Goal: Task Accomplishment & Management: Complete application form

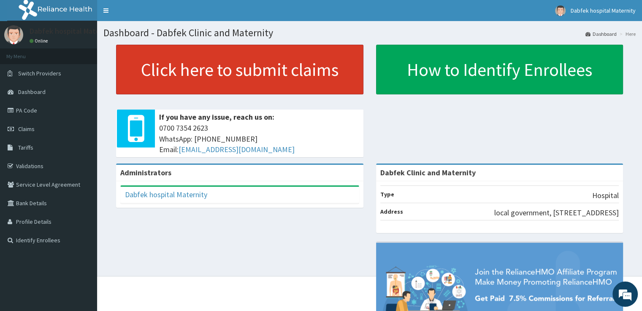
click at [247, 65] on link "Click here to submit claims" at bounding box center [239, 70] width 247 height 50
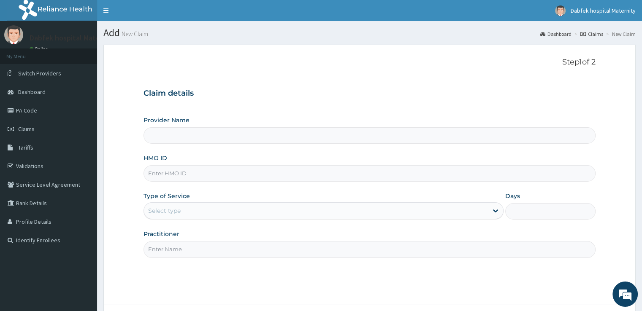
click at [201, 142] on input "Provider Name" at bounding box center [368, 135] width 451 height 16
click at [204, 170] on input "HMO ID" at bounding box center [368, 173] width 451 height 16
type input "DAL/10956/J"
click at [208, 218] on div "Select type" at bounding box center [323, 210] width 360 height 17
click at [208, 210] on div "Select type" at bounding box center [316, 210] width 344 height 13
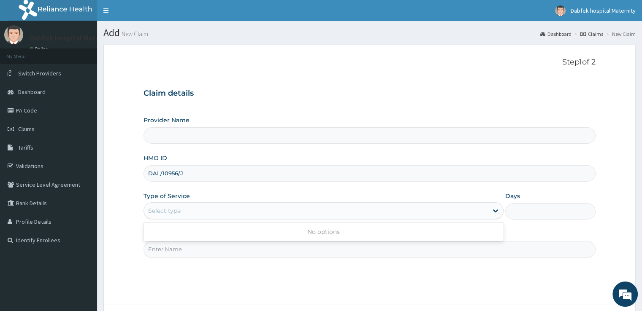
click at [256, 206] on div "Select type" at bounding box center [316, 210] width 344 height 13
click at [214, 255] on input "Practitioner" at bounding box center [368, 249] width 451 height 16
type input "POPOOLA JK"
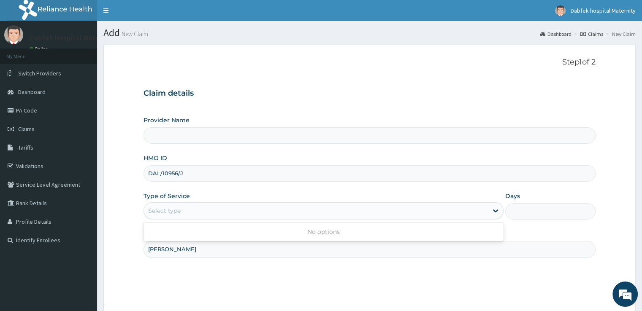
click at [192, 205] on div "Select type" at bounding box center [316, 210] width 344 height 13
click at [492, 211] on icon at bounding box center [495, 211] width 8 height 8
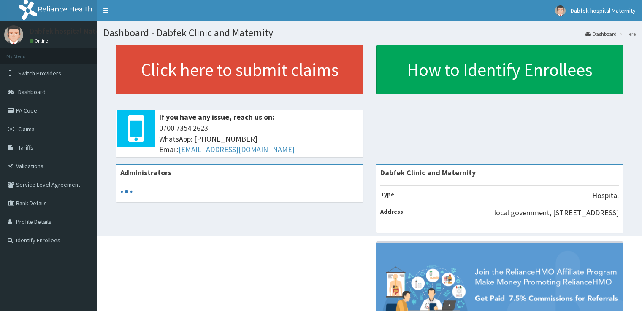
click at [19, 127] on span "Claims" at bounding box center [26, 129] width 16 height 8
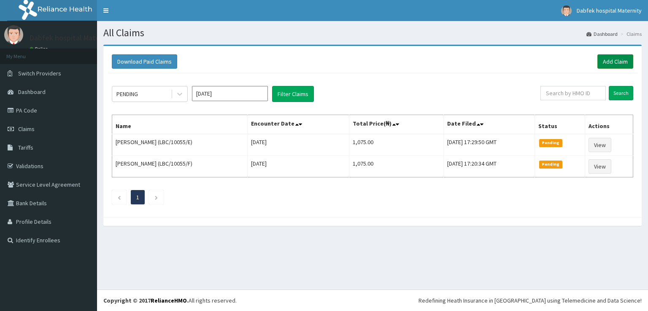
click at [607, 59] on link "Add Claim" at bounding box center [615, 61] width 36 height 14
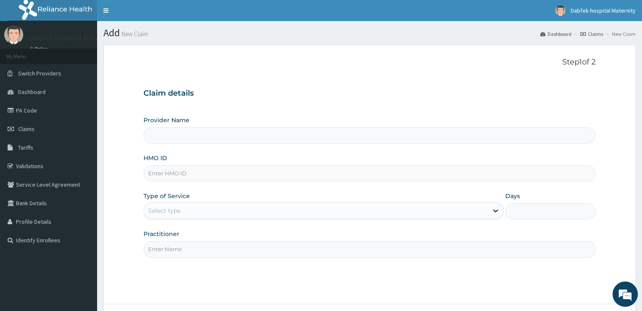
click at [344, 214] on div "Select type" at bounding box center [316, 210] width 344 height 13
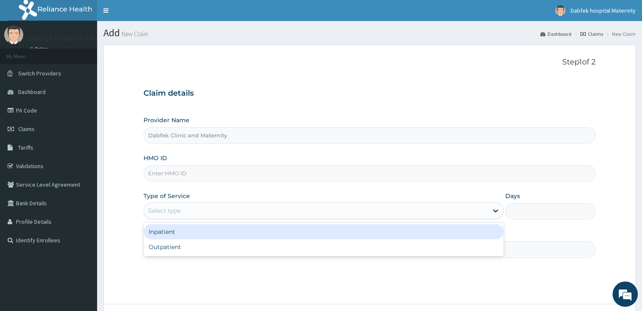
type input "Dabfek Clinic and Maternity"
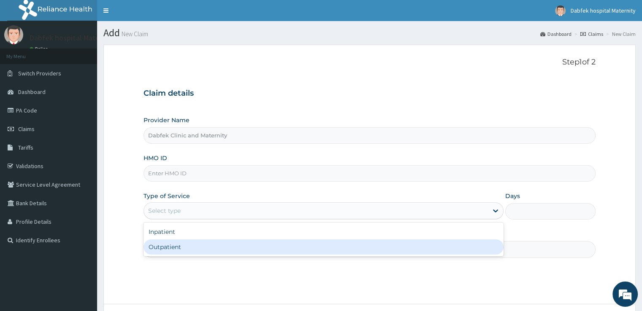
click at [254, 245] on div "Outpatient" at bounding box center [323, 247] width 360 height 15
type input "1"
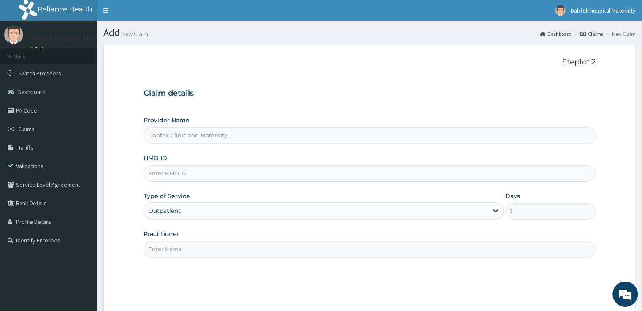
click at [254, 245] on input "Practitioner" at bounding box center [368, 249] width 451 height 16
type input "POPOOLA JK"
click at [192, 174] on input "HMO ID" at bounding box center [368, 173] width 451 height 16
type input "DAL/10956/J"
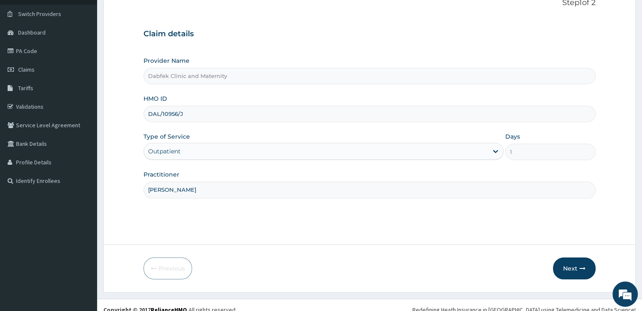
scroll to position [67, 0]
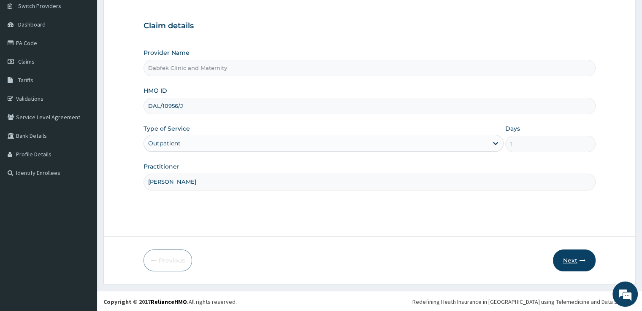
click at [590, 262] on button "Next" at bounding box center [574, 261] width 43 height 22
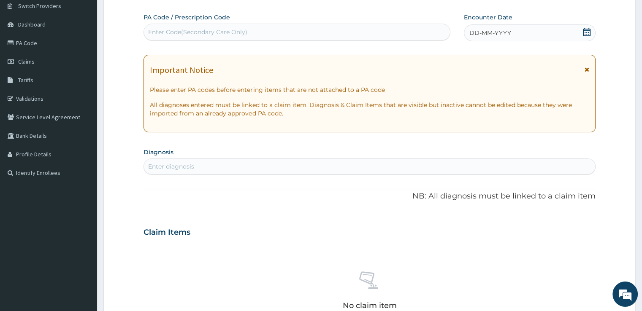
click at [532, 38] on div "DD-MM-YYYY" at bounding box center [529, 32] width 131 height 17
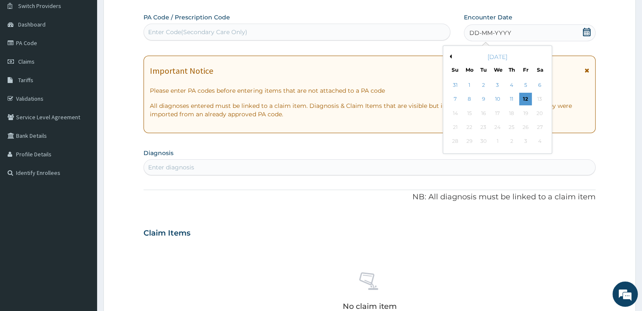
click at [532, 38] on div "DD-MM-YYYY" at bounding box center [529, 32] width 131 height 17
click at [526, 97] on div "12" at bounding box center [525, 99] width 13 height 13
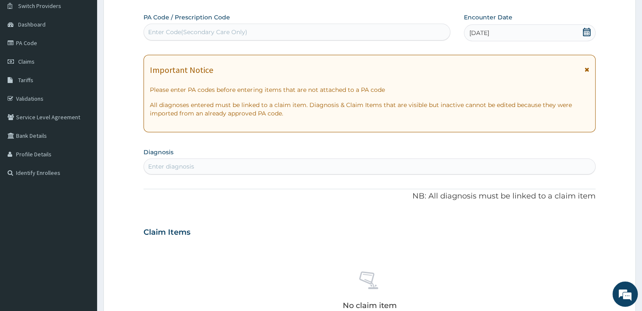
click at [352, 166] on div "Enter diagnosis" at bounding box center [369, 166] width 450 height 13
type input "U"
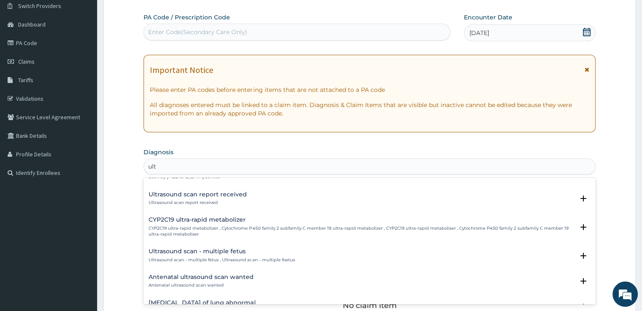
scroll to position [523, 0]
type input "ult"
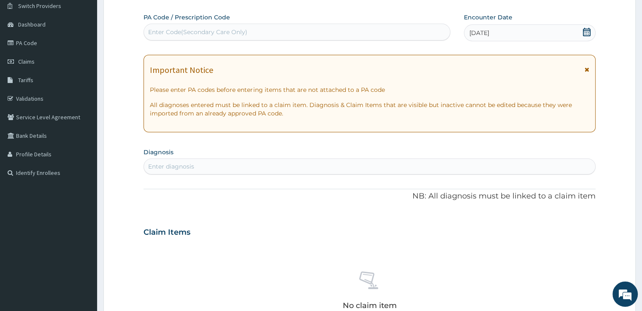
drag, startPoint x: 275, startPoint y: 139, endPoint x: 275, endPoint y: 151, distance: 11.8
click at [275, 151] on div "PA Code / Prescription Code Enter Code(Secondary Care Only) Encounter Date 12-0…" at bounding box center [368, 231] width 451 height 437
click at [272, 169] on div "Enter diagnosis" at bounding box center [369, 166] width 450 height 13
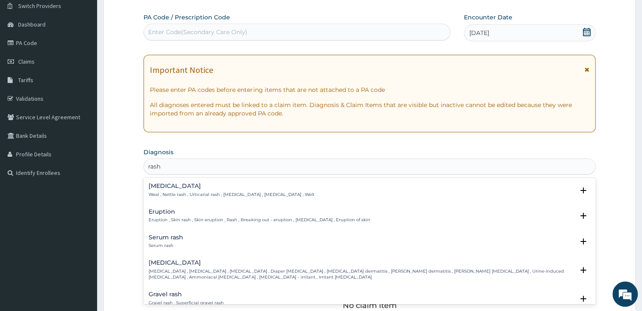
click at [221, 194] on p "Weal , Nettle rash , Urticarial rash , Hives , Wheal , Welt" at bounding box center [230, 195] width 165 height 6
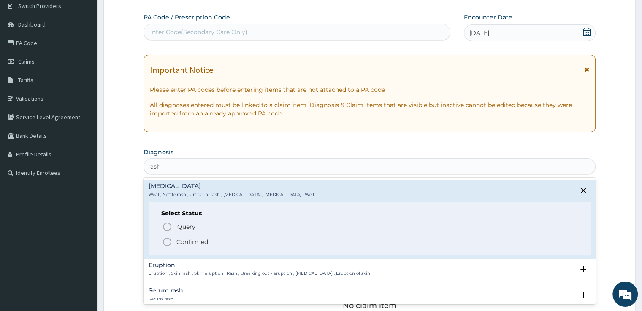
drag, startPoint x: 221, startPoint y: 194, endPoint x: 170, endPoint y: 232, distance: 62.4
click at [170, 232] on div "Wheal Weal , Nettle rash , Urticarial rash , Hives , Wheal , Welt Select Status…" at bounding box center [368, 219] width 441 height 72
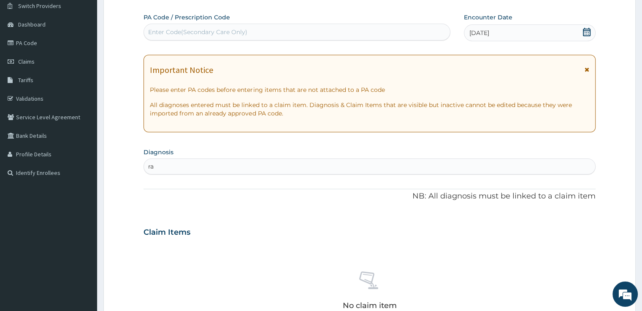
type input "r"
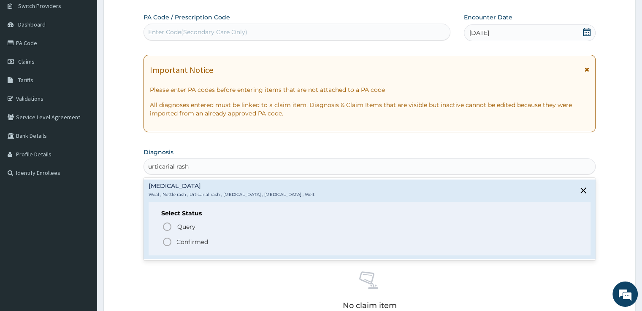
type input "urticarial rash"
click at [169, 243] on icon "status option filled" at bounding box center [167, 242] width 10 height 10
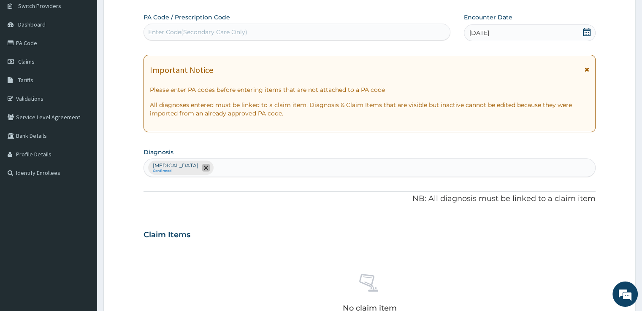
click at [202, 169] on span "remove selection option" at bounding box center [206, 168] width 8 height 8
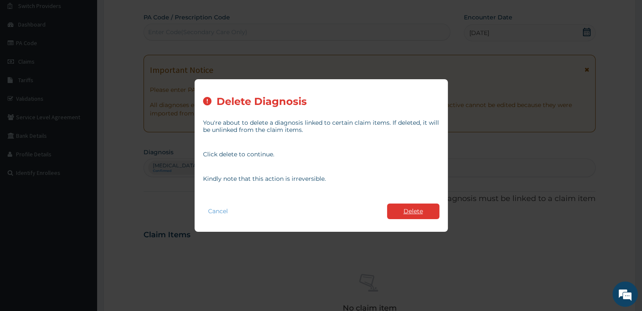
click at [391, 213] on button "Delete" at bounding box center [413, 212] width 52 height 16
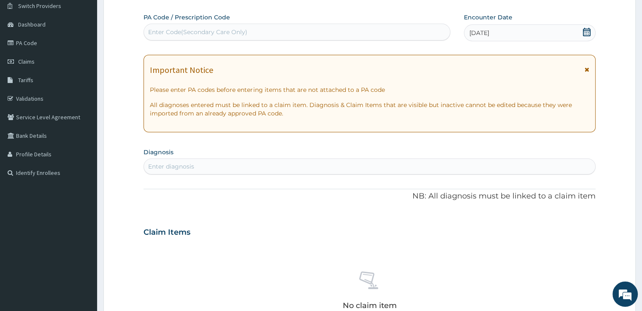
click at [285, 165] on div "Enter diagnosis" at bounding box center [369, 166] width 450 height 13
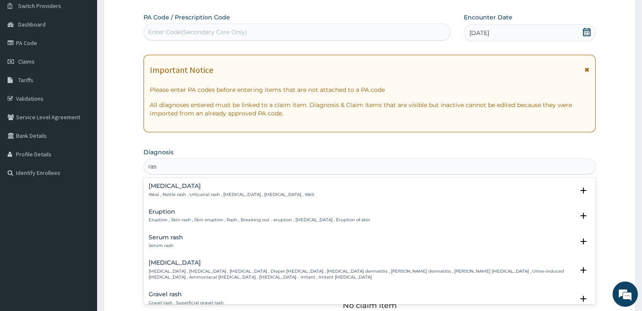
type input "rash"
click at [201, 194] on p "Weal , Nettle rash , Urticarial rash , Hives , Wheal , Welt" at bounding box center [230, 195] width 165 height 6
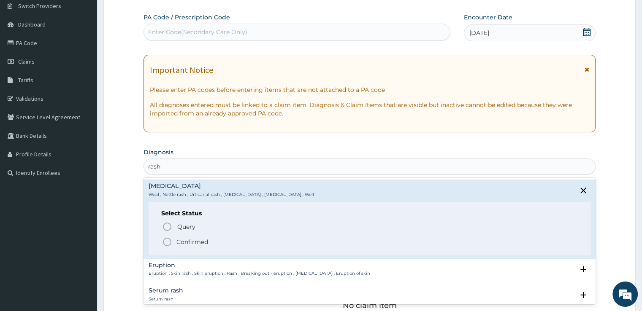
click at [170, 240] on circle "status option filled" at bounding box center [167, 242] width 8 height 8
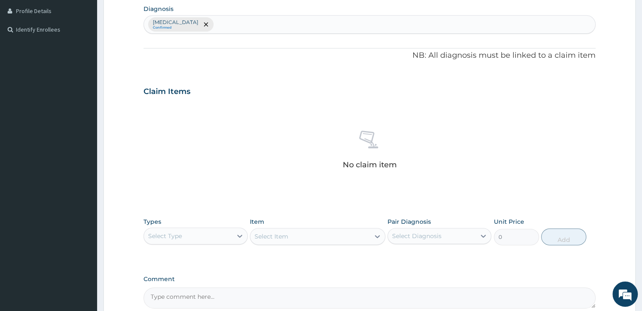
scroll to position [219, 0]
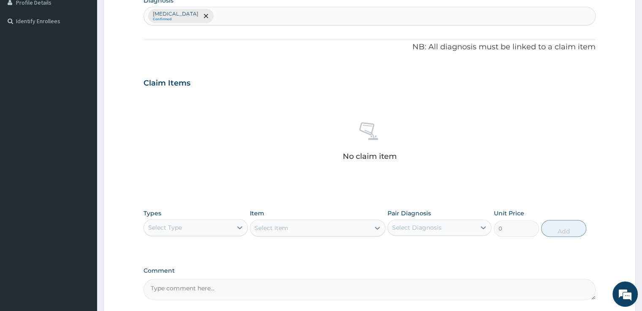
click at [182, 225] on div "Select Type" at bounding box center [188, 227] width 88 height 13
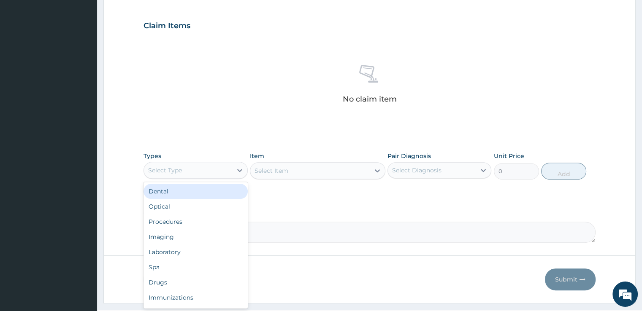
scroll to position [287, 0]
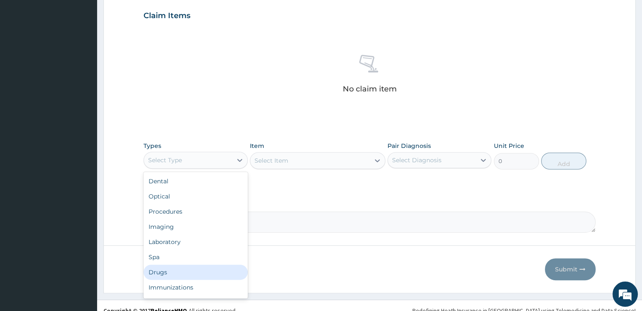
click at [159, 272] on div "Drugs" at bounding box center [195, 272] width 104 height 15
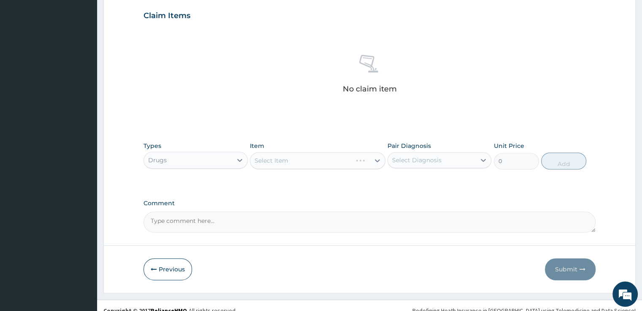
click at [267, 156] on div "Select Item" at bounding box center [317, 160] width 135 height 17
click at [267, 160] on div "Select Item" at bounding box center [317, 160] width 135 height 17
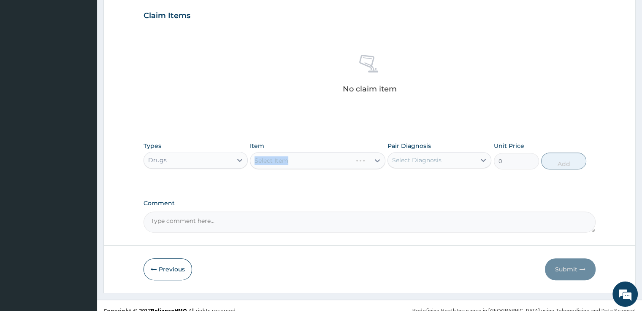
click at [267, 160] on div "Select Item" at bounding box center [317, 160] width 135 height 17
click at [319, 156] on div "Select Item" at bounding box center [317, 160] width 135 height 17
click at [319, 156] on div "Select Item" at bounding box center [301, 160] width 102 height 13
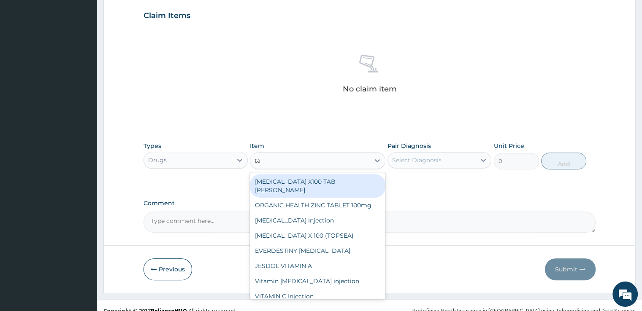
type input "t"
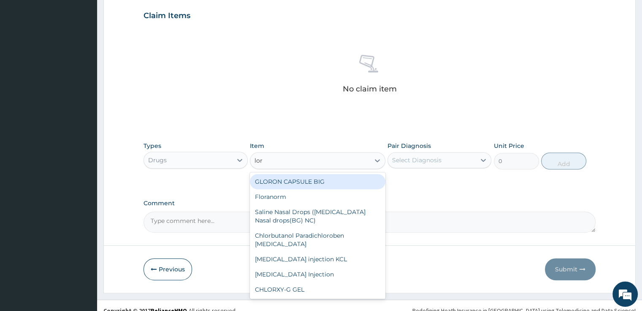
type input "lora"
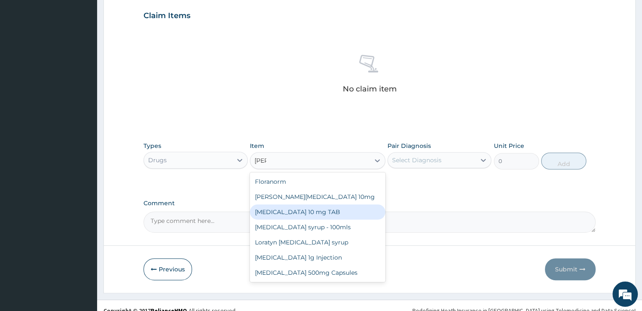
click at [299, 215] on div "LORATADINE 10 mg TAB" at bounding box center [317, 212] width 135 height 15
type input "59.125"
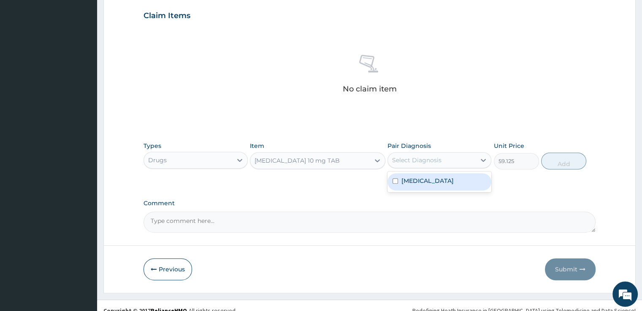
click at [414, 162] on div "Select Diagnosis" at bounding box center [416, 160] width 49 height 8
click at [408, 181] on label "Wheal" at bounding box center [427, 181] width 52 height 8
checkbox input "true"
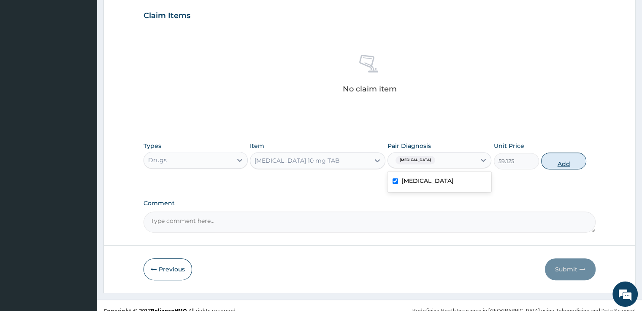
click at [553, 162] on button "Add" at bounding box center [563, 161] width 45 height 17
type input "0"
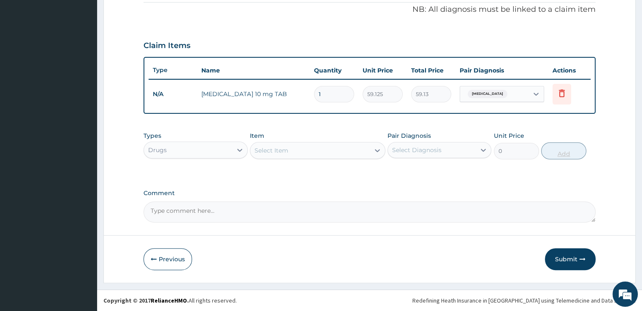
scroll to position [256, 0]
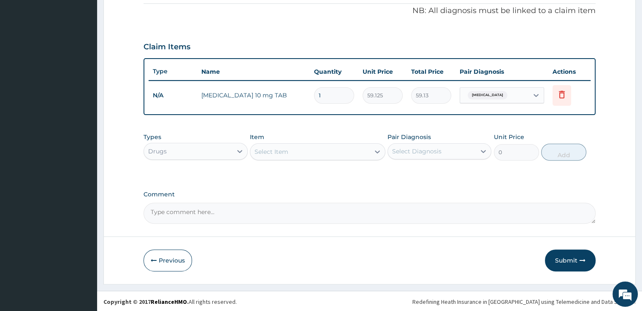
click at [300, 156] on div "Select Item" at bounding box center [309, 151] width 119 height 13
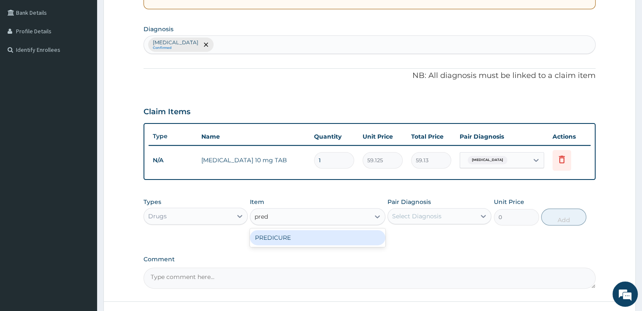
scroll to position [188, 0]
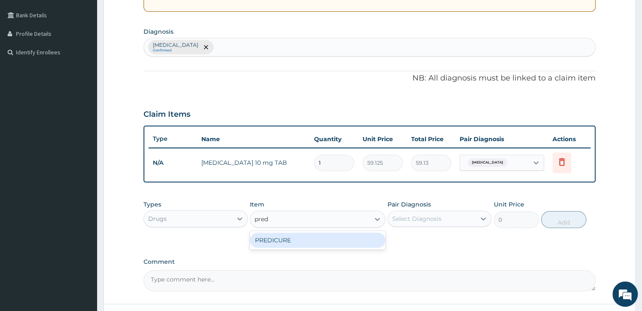
type input "pred"
click at [394, 46] on div "Wheal Confirmed" at bounding box center [369, 47] width 450 height 18
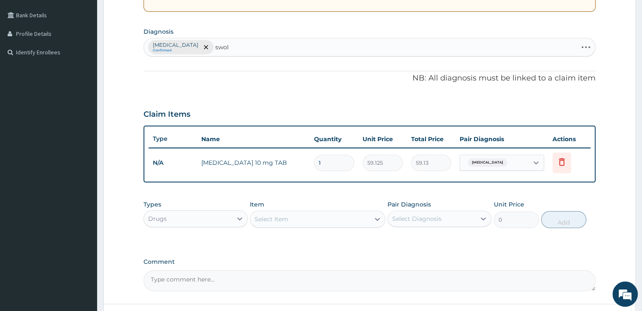
type input "swoll"
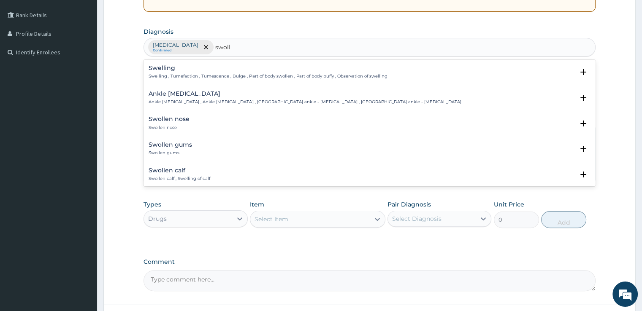
click at [229, 76] on p "Swelling , Tumefaction , Tumescence , Bulge , Part of body swollen , Part of bo…" at bounding box center [267, 76] width 238 height 6
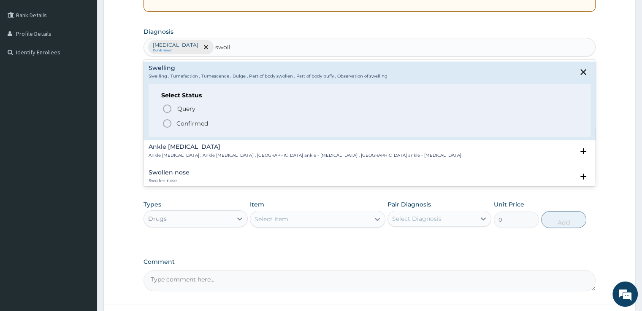
click at [167, 122] on icon "status option filled" at bounding box center [167, 124] width 10 height 10
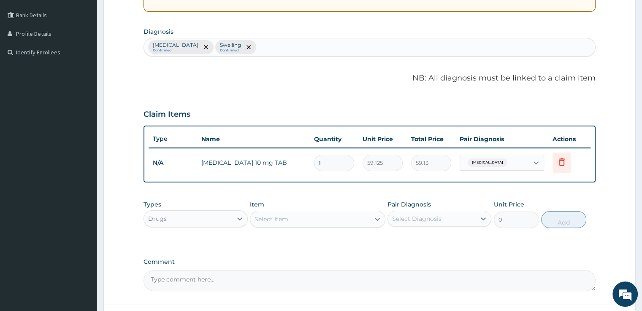
click at [290, 216] on div "Select Item" at bounding box center [309, 219] width 119 height 13
type input "pre"
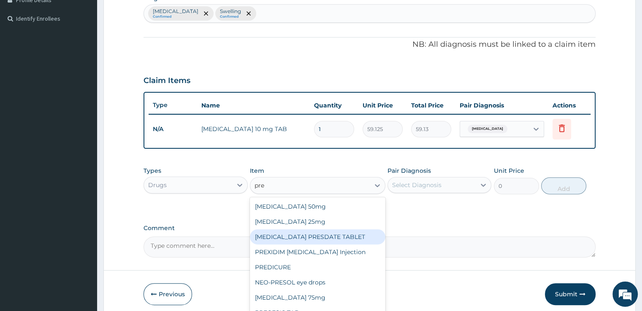
scroll to position [239, 0]
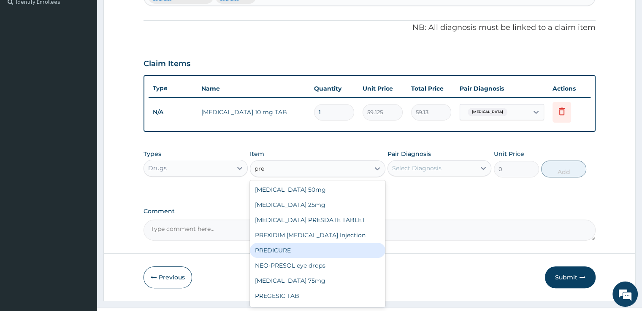
click at [309, 245] on div "PREDICURE" at bounding box center [317, 250] width 135 height 15
type input "53.2125"
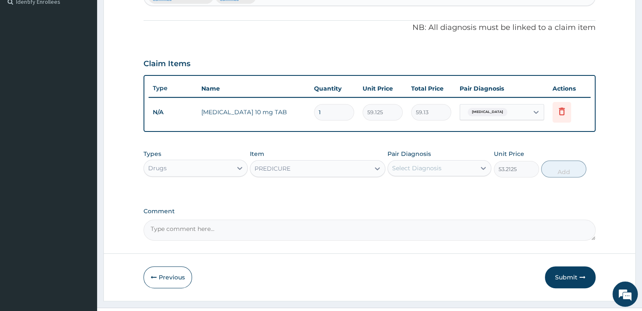
click at [410, 167] on div "Select Diagnosis" at bounding box center [416, 168] width 49 height 8
click at [425, 205] on label "Swelling" at bounding box center [414, 206] width 27 height 8
checkbox input "true"
click at [570, 164] on button "Add" at bounding box center [563, 169] width 45 height 17
type input "0"
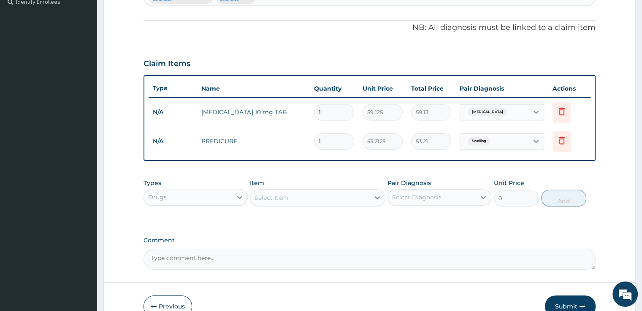
click at [269, 200] on div "Select Item" at bounding box center [271, 198] width 34 height 8
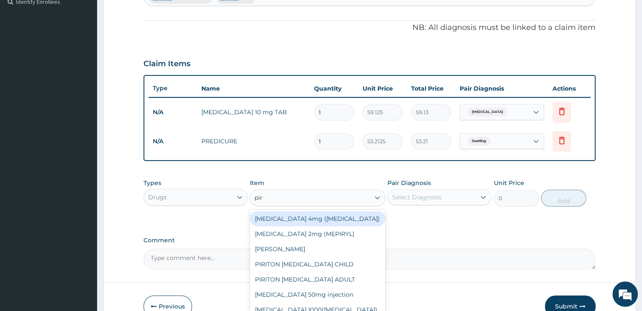
type input "piri"
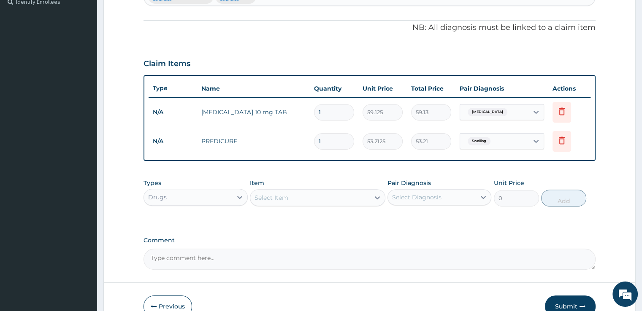
drag, startPoint x: 270, startPoint y: 198, endPoint x: 281, endPoint y: 250, distance: 53.5
click at [281, 250] on div "PA Code / Prescription Code Enter Code(Secondary Care Only) Encounter Date 12-0…" at bounding box center [368, 56] width 451 height 428
click at [282, 197] on div "Select Item" at bounding box center [271, 198] width 34 height 8
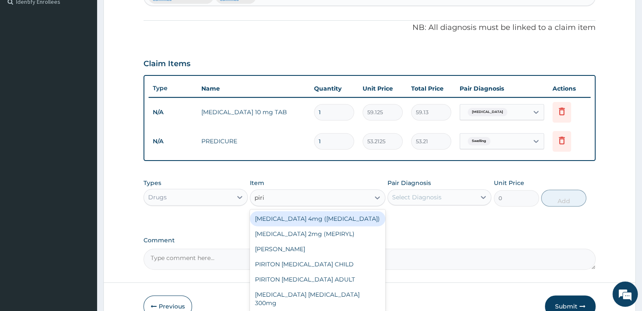
type input "pirit"
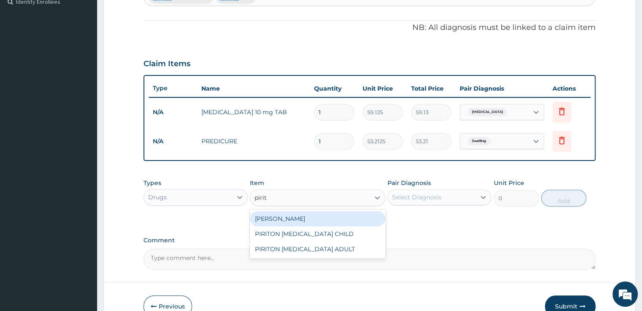
click at [299, 218] on div "[PERSON_NAME]" at bounding box center [317, 218] width 135 height 15
click at [299, 218] on div "Types Drugs Item option PREDICURE, selected. option PIRITON TAB EVANS focused, …" at bounding box center [368, 199] width 451 height 49
type input "23.65"
click at [299, 218] on div "Types Drugs Item option PREDICURE, selected. option PIRITON TAB EVANS focused, …" at bounding box center [368, 199] width 451 height 49
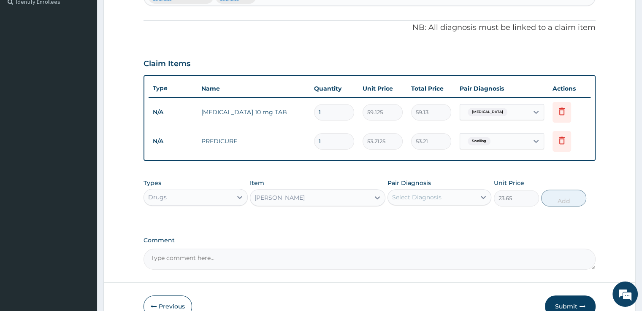
click at [299, 218] on div "Types Drugs Item PIRITON TAB EVANS Pair Diagnosis Select Diagnosis Unit Price 2…" at bounding box center [368, 199] width 451 height 49
click at [437, 194] on div "Select Diagnosis" at bounding box center [416, 197] width 49 height 8
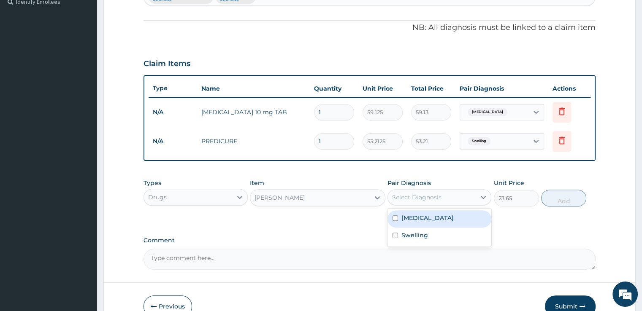
click at [399, 220] on div "Wheal" at bounding box center [439, 218] width 104 height 17
checkbox input "true"
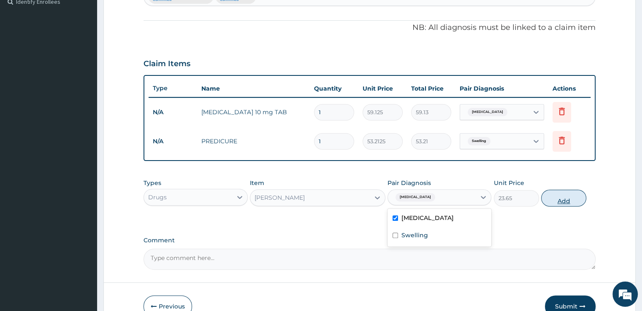
click at [551, 194] on button "Add" at bounding box center [563, 198] width 45 height 17
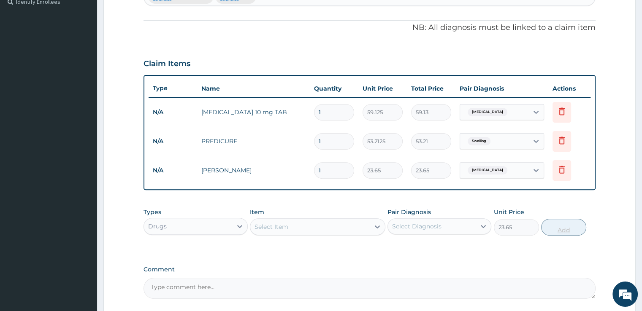
type input "0"
click at [199, 292] on textarea "Comment" at bounding box center [368, 288] width 451 height 21
click at [190, 287] on textarea "patient came with complain" at bounding box center [368, 288] width 451 height 21
click at [213, 286] on textarea "patient came in with complain" at bounding box center [368, 288] width 451 height 21
click at [262, 285] on textarea "patient came in with the complain" at bounding box center [368, 288] width 451 height 21
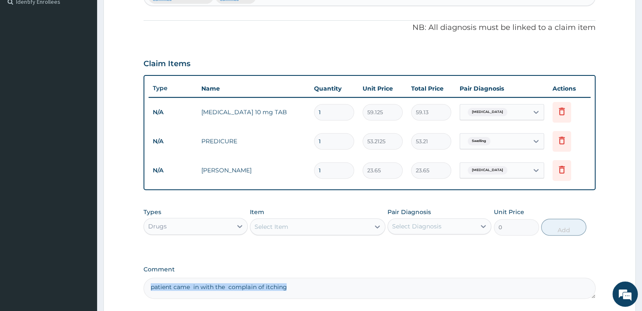
drag, startPoint x: 299, startPoint y: 309, endPoint x: 299, endPoint y: 284, distance: 25.3
click at [299, 284] on form "Step 2 of 2 PA Code / Prescription Code Enter Code(Secondary Care Only) Encount…" at bounding box center [369, 82] width 532 height 553
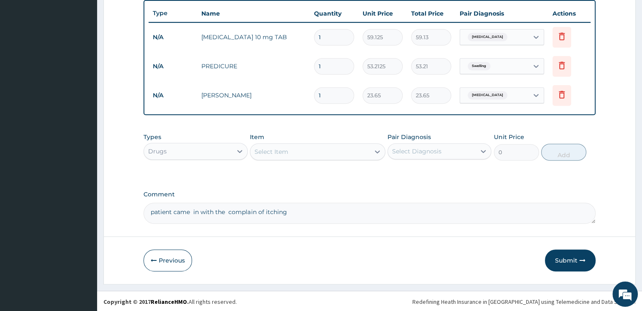
click at [308, 216] on textarea "patient came in with the complain of itching" at bounding box center [368, 213] width 451 height 21
click at [353, 217] on textarea "patient came in with the complain of itching and a swollen face" at bounding box center [368, 213] width 451 height 21
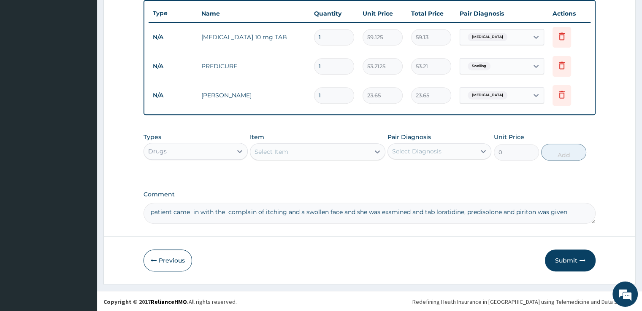
click at [343, 211] on textarea "patient came in with the complain of itching and a swollen face and she was exa…" at bounding box center [368, 213] width 451 height 21
click at [510, 213] on textarea "patient came in with the complain of itching and a swollen face and swollen mou…" at bounding box center [368, 213] width 451 height 21
click at [515, 210] on textarea "patient came in with the complain of itching and a swollen face and swollen mou…" at bounding box center [368, 213] width 451 height 21
click at [536, 213] on textarea "patient came in with the complain of itching and a swollen face and swollen mou…" at bounding box center [368, 213] width 451 height 21
click at [153, 211] on textarea "patient came in with the complain of itching and a swollen face and swollen mou…" at bounding box center [368, 213] width 451 height 21
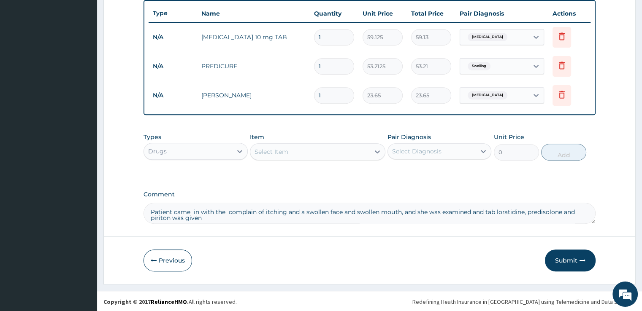
click at [511, 211] on textarea "Patient came in with the complain of itching and a swollen face and swollen mou…" at bounding box center [368, 213] width 451 height 21
click at [557, 211] on textarea "Patient came in with the complain of itching and a swollen face and swollen mou…" at bounding box center [368, 213] width 451 height 21
click at [164, 216] on textarea "Patient came in with the complain of itching and a swollen face and swollen mou…" at bounding box center [368, 213] width 451 height 21
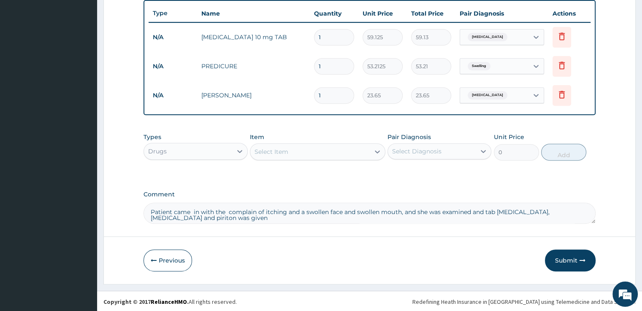
type textarea "Patient came in with the complain of itching and a swollen face and swollen mou…"
drag, startPoint x: 167, startPoint y: 216, endPoint x: 299, endPoint y: 252, distance: 136.1
click at [299, 252] on div "Previous Submit" at bounding box center [368, 261] width 451 height 22
click at [570, 257] on button "Submit" at bounding box center [570, 261] width 51 height 22
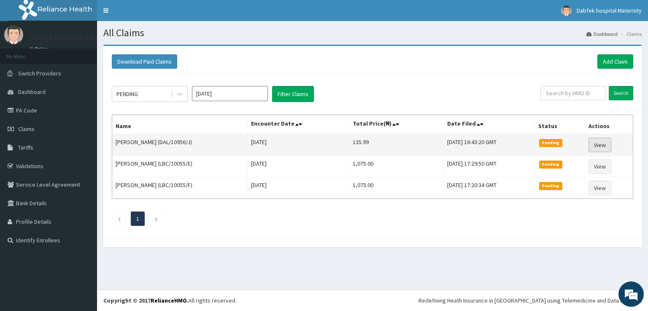
click at [604, 144] on link "View" at bounding box center [599, 145] width 23 height 14
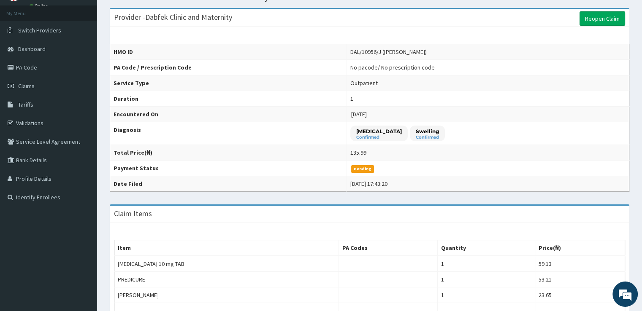
scroll to position [20, 0]
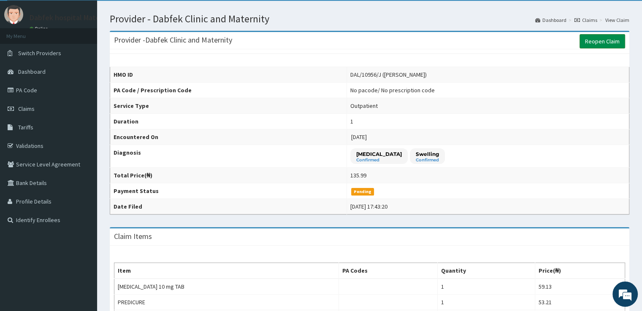
click at [601, 40] on link "Reopen Claim" at bounding box center [602, 41] width 46 height 14
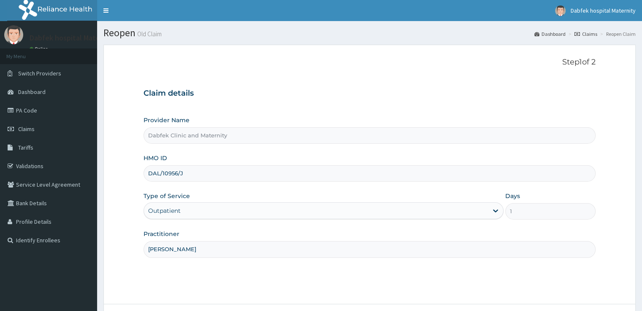
scroll to position [68, 0]
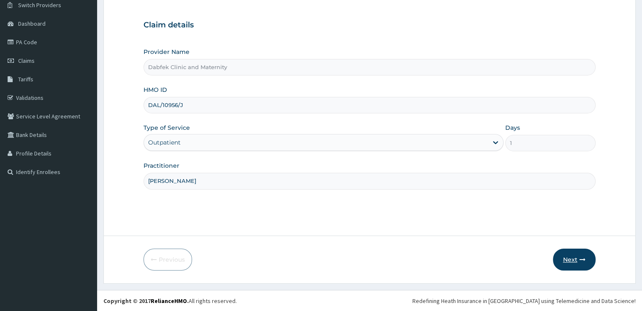
click at [562, 260] on button "Next" at bounding box center [574, 260] width 43 height 22
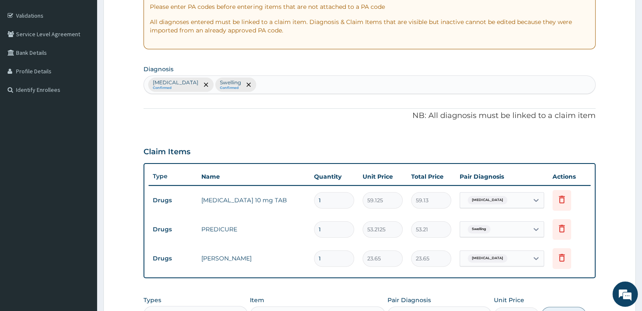
scroll to position [236, 0]
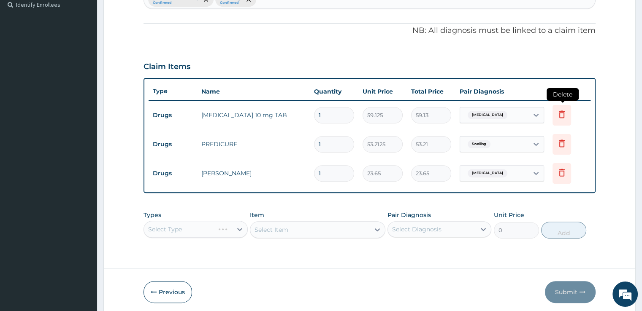
click at [559, 120] on icon at bounding box center [561, 115] width 19 height 21
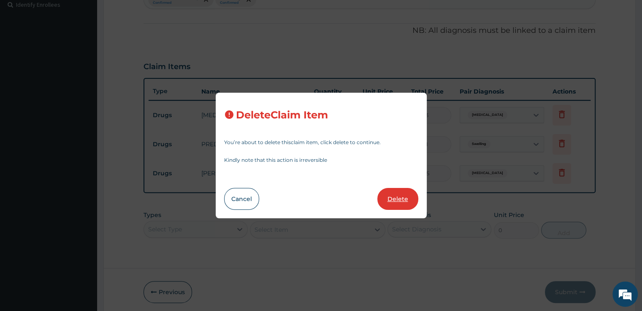
click at [396, 203] on button "Delete" at bounding box center [397, 199] width 41 height 22
type input "53.2125"
type input "53.21"
type input "23.65"
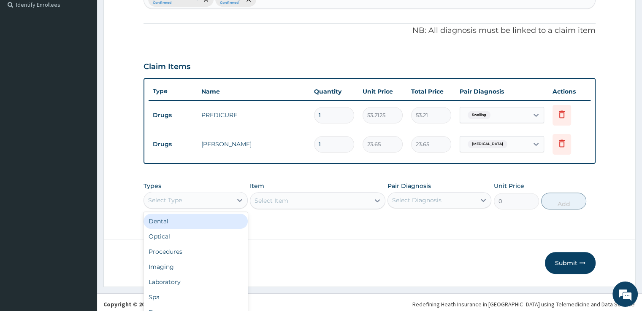
scroll to position [24, 0]
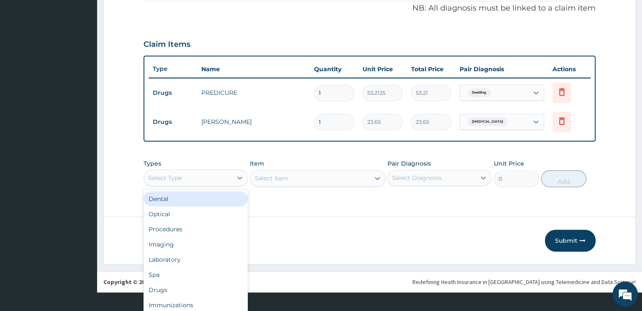
click at [183, 186] on div "option Dental focused, 1 of 10. 10 results available. Use Up and Down to choose…" at bounding box center [195, 178] width 104 height 17
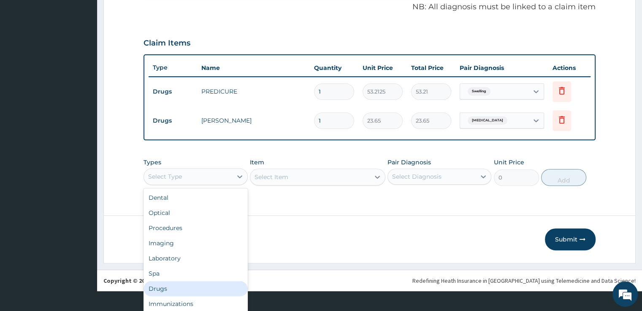
click at [163, 289] on div "Drugs" at bounding box center [195, 288] width 104 height 15
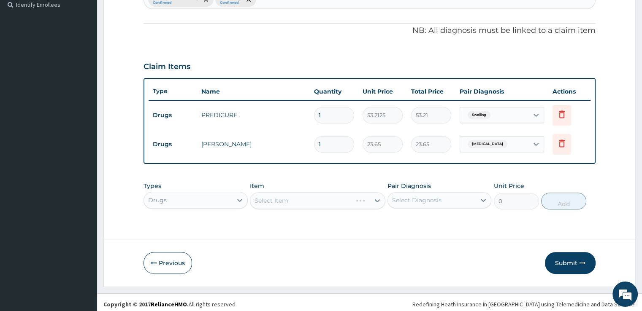
scroll to position [238, 0]
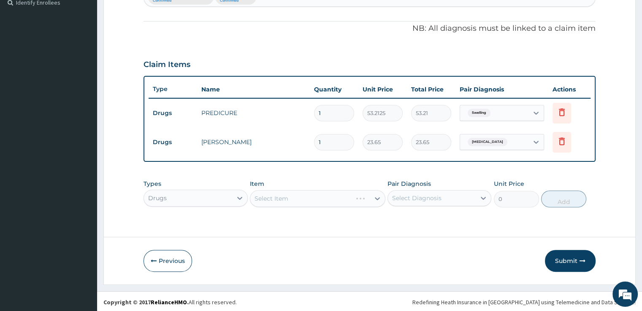
click at [303, 194] on div "Select Item" at bounding box center [317, 198] width 135 height 17
click at [376, 200] on div "Select Item" at bounding box center [317, 198] width 135 height 17
click at [378, 198] on div at bounding box center [377, 198] width 15 height 15
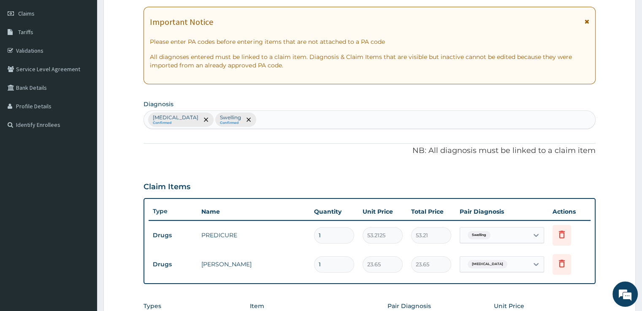
scroll to position [94, 0]
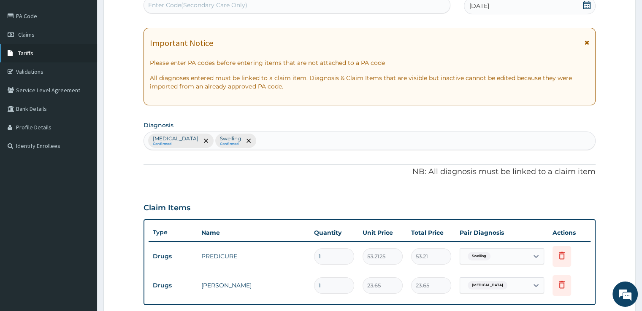
type input "HYDROC"
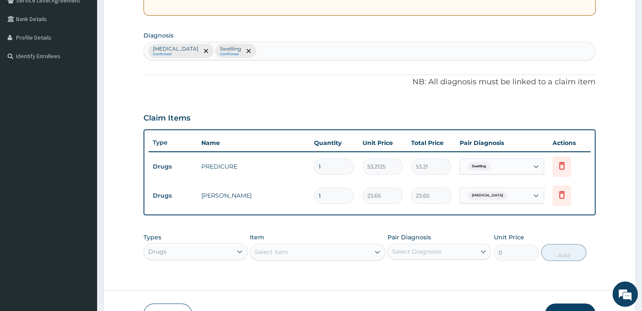
scroll to position [229, 0]
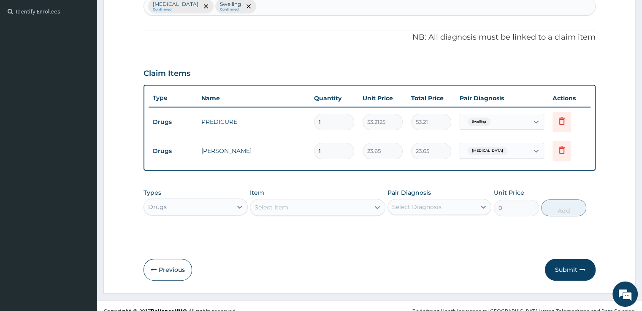
click at [282, 201] on div "Select Item" at bounding box center [309, 207] width 119 height 13
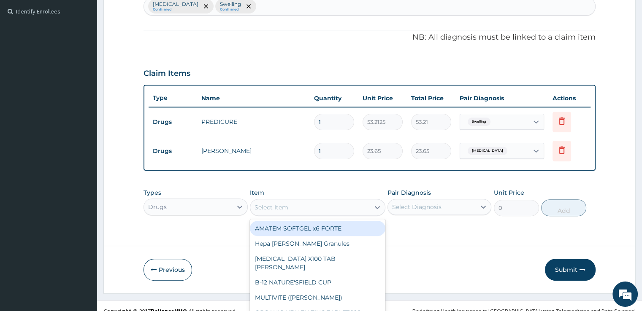
scroll to position [24, 0]
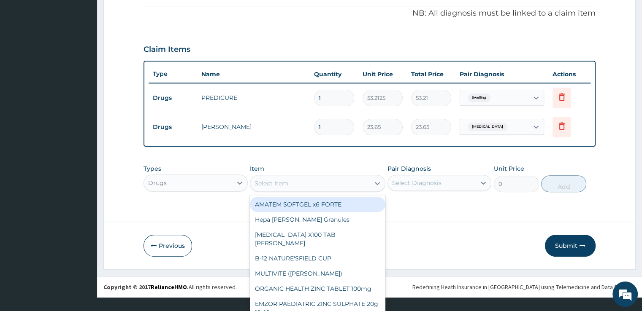
click at [194, 180] on div "Drugs" at bounding box center [188, 182] width 88 height 13
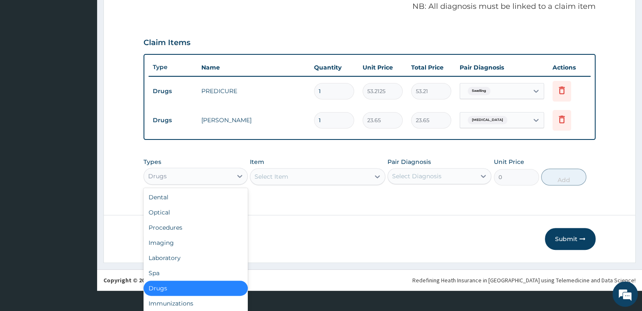
scroll to position [24, 0]
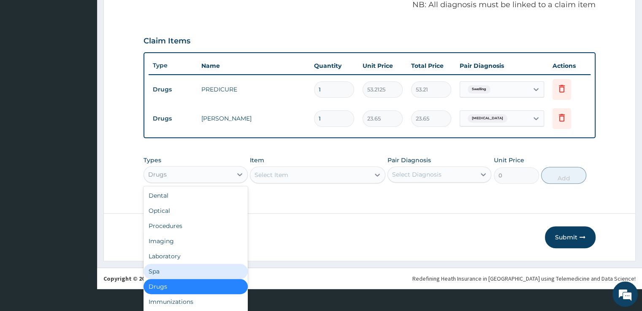
click at [183, 268] on div "Spa" at bounding box center [195, 271] width 104 height 15
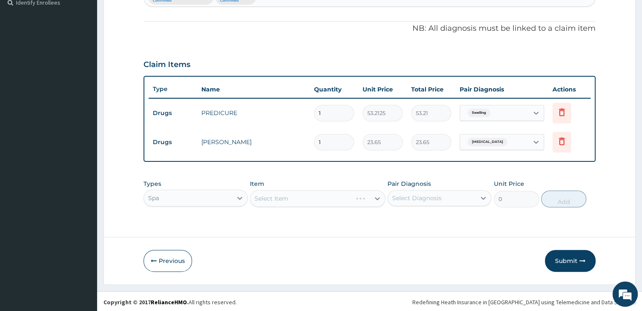
click at [306, 194] on div "Select Item" at bounding box center [317, 198] width 135 height 17
click at [317, 197] on div "Select Item" at bounding box center [309, 198] width 119 height 13
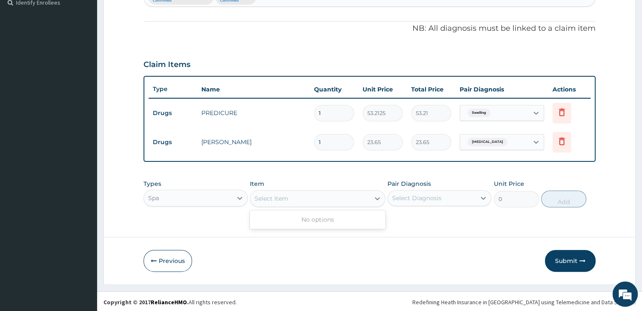
click at [317, 197] on div "Select Item" at bounding box center [309, 198] width 119 height 13
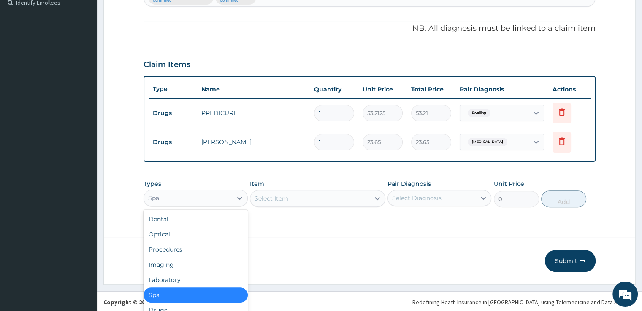
click at [196, 200] on div "option Spa, selected. option Spa selected, 6 of 10. 10 results available. Use U…" at bounding box center [195, 198] width 104 height 17
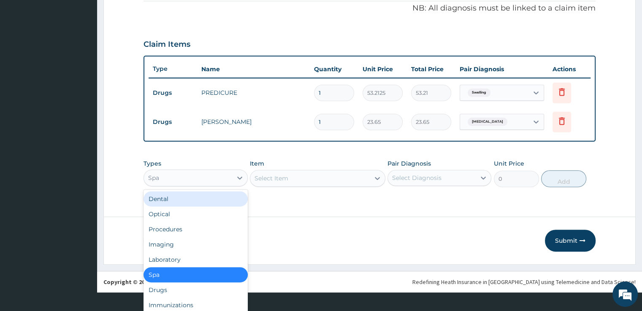
scroll to position [24, 0]
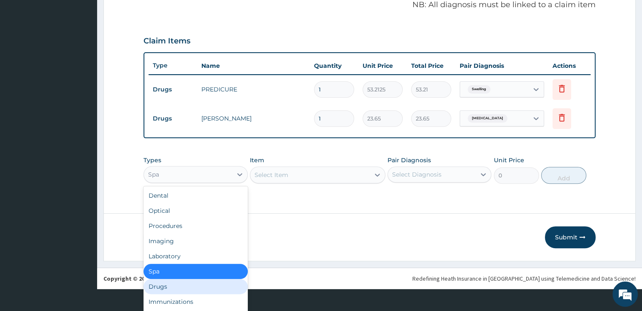
click at [153, 283] on div "Drugs" at bounding box center [195, 286] width 104 height 15
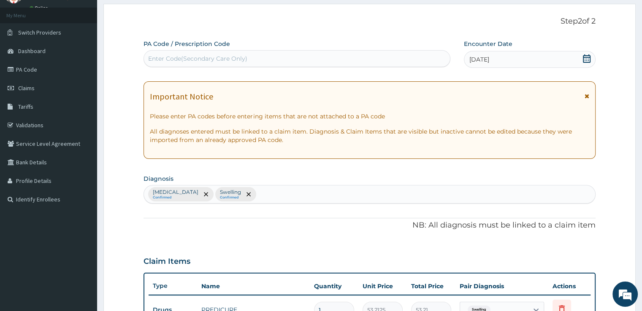
scroll to position [40, 0]
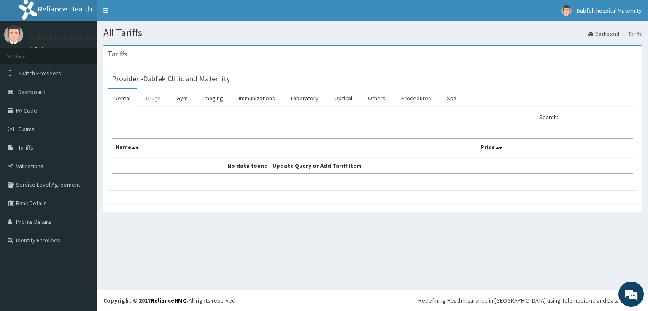
click at [152, 96] on link "Drugs" at bounding box center [153, 98] width 28 height 18
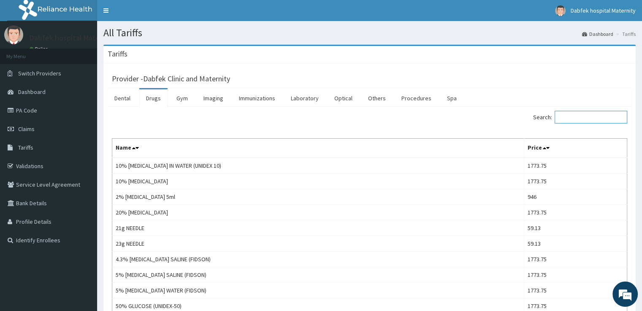
click at [569, 118] on input "Search:" at bounding box center [590, 117] width 73 height 13
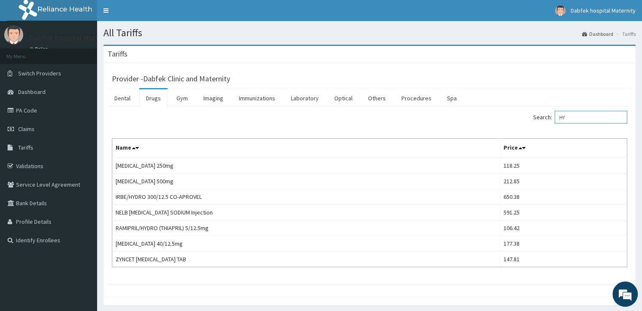
type input "H"
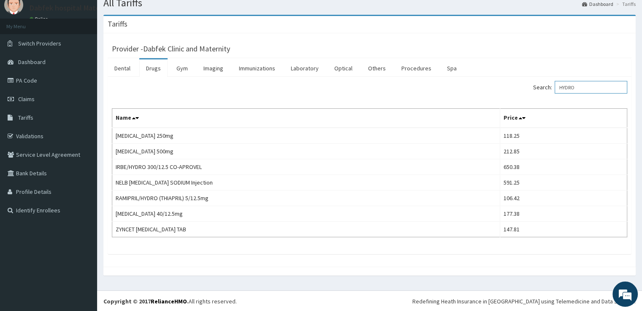
click at [595, 87] on input "HYDRO" at bounding box center [590, 87] width 73 height 13
type input "H"
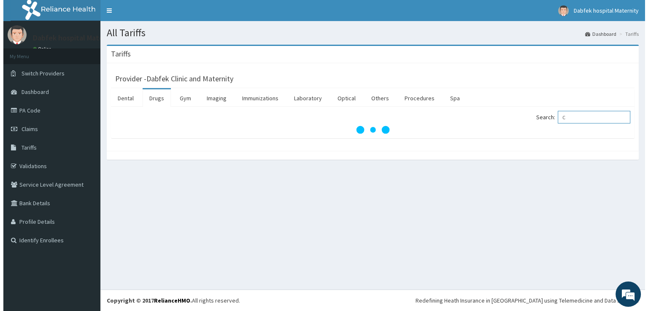
scroll to position [0, 0]
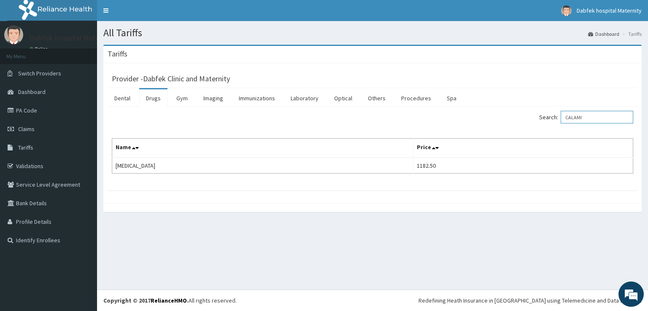
type input "CALAMI"
click at [208, 124] on div "Search: CALAMI" at bounding box center [372, 118] width 534 height 15
click at [50, 135] on link "Claims" at bounding box center [48, 129] width 97 height 19
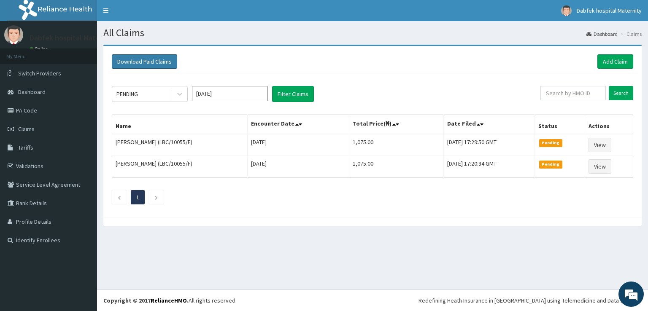
click at [117, 62] on button "Download Paid Claims" at bounding box center [144, 61] width 65 height 14
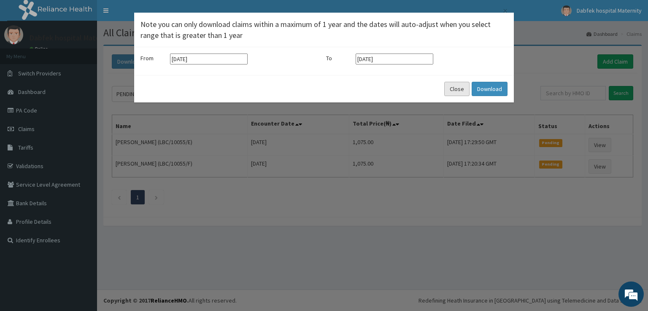
click at [461, 89] on button "Close" at bounding box center [456, 89] width 25 height 14
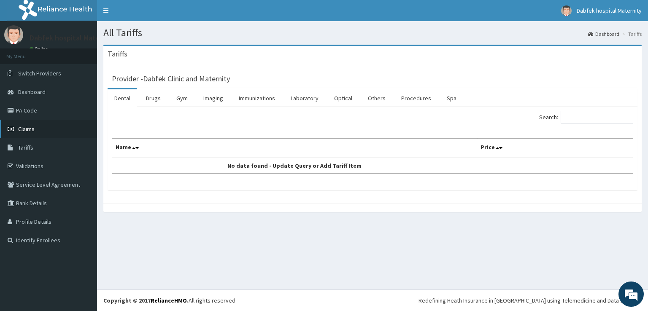
click at [46, 122] on link "Claims" at bounding box center [48, 129] width 97 height 19
click at [46, 130] on link "Claims" at bounding box center [48, 129] width 97 height 19
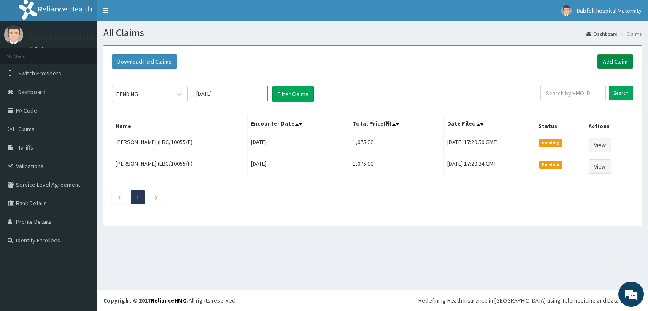
click at [604, 58] on link "Add Claim" at bounding box center [615, 61] width 36 height 14
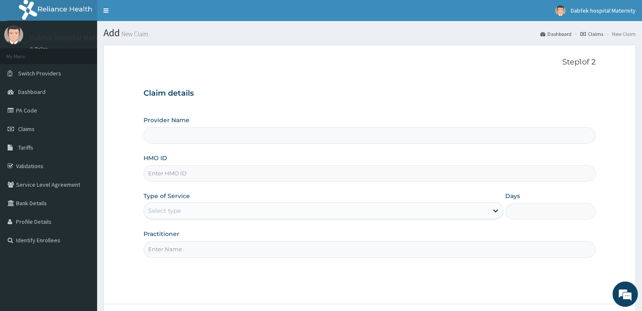
type input "Dabfek Clinic and Maternity"
click at [361, 175] on input "HMO ID" at bounding box center [368, 173] width 451 height 16
type input "DAL/10956/J"
click at [227, 215] on div "Select type" at bounding box center [316, 210] width 344 height 13
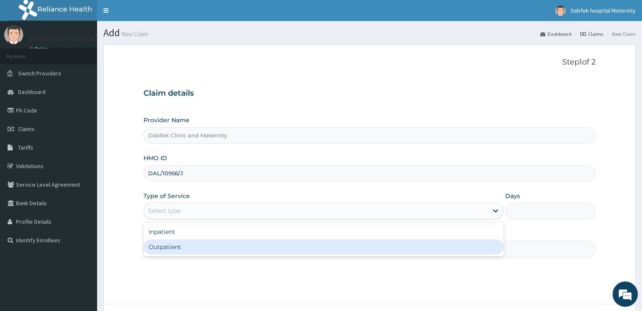
click at [204, 246] on div "Outpatient" at bounding box center [323, 247] width 360 height 15
type input "1"
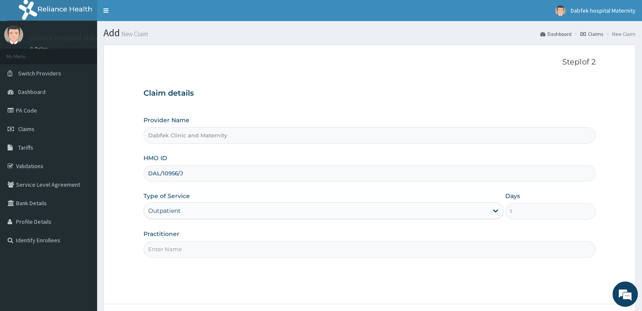
click at [204, 247] on input "Practitioner" at bounding box center [368, 249] width 451 height 16
type input "[PERSON_NAME]"
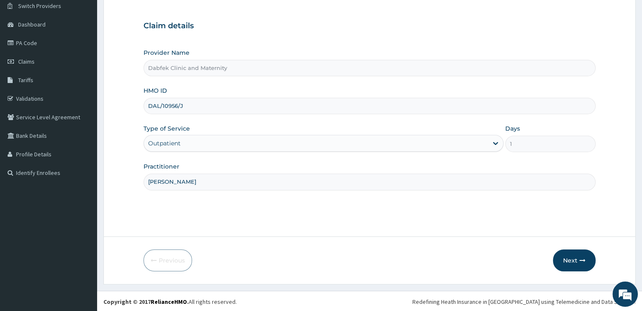
scroll to position [68, 0]
click at [575, 253] on button "Next" at bounding box center [574, 260] width 43 height 22
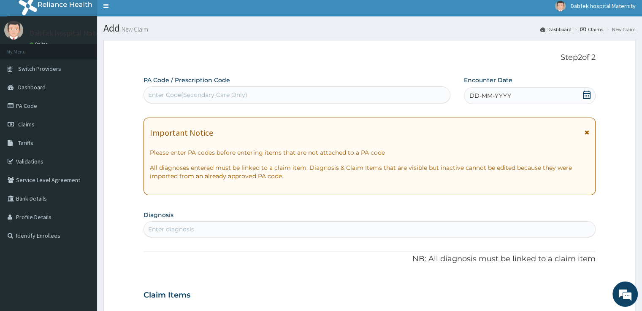
scroll to position [0, 0]
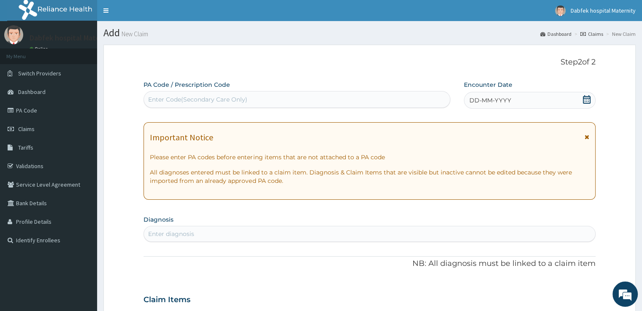
click at [588, 100] on icon at bounding box center [587, 99] width 8 height 8
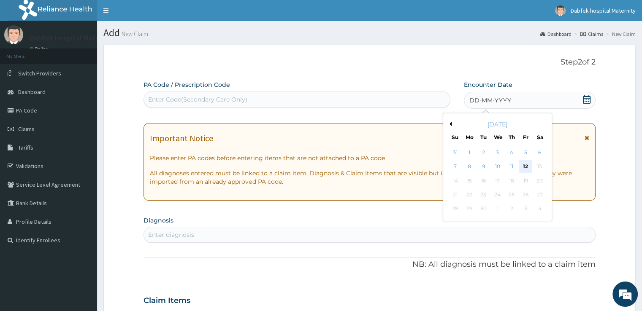
click at [525, 167] on div "12" at bounding box center [525, 167] width 13 height 13
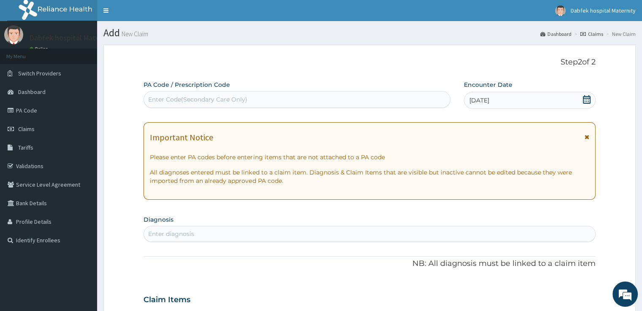
click at [283, 236] on div "Enter diagnosis" at bounding box center [369, 233] width 450 height 13
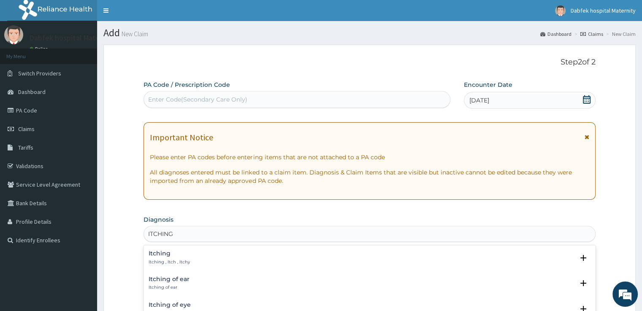
click at [246, 263] on div "Itching Itching , Itch , Itchy" at bounding box center [368, 258] width 441 height 15
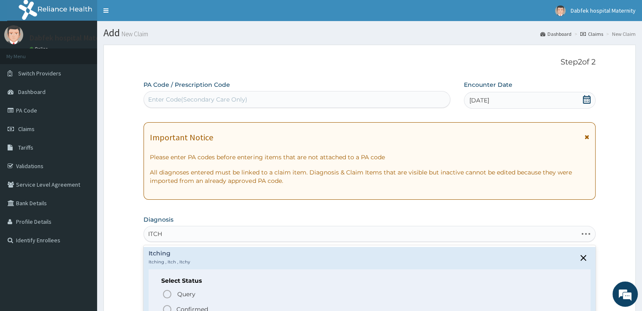
type input "ITC"
click at [518, 236] on div "ITC" at bounding box center [369, 233] width 450 height 13
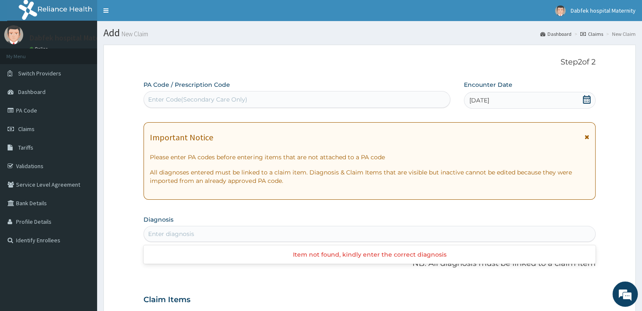
click at [467, 232] on div "Enter diagnosis" at bounding box center [369, 233] width 450 height 13
type input "ITCH"
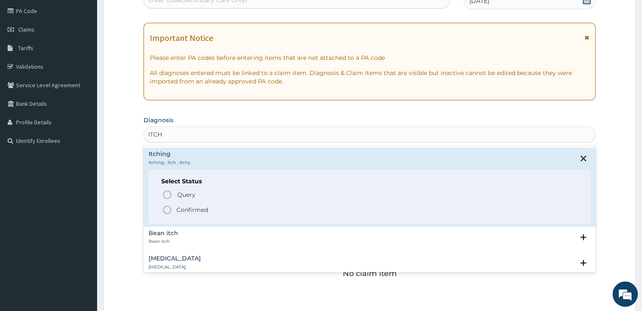
scroll to position [100, 0]
click at [580, 156] on icon "close select status" at bounding box center [583, 158] width 6 height 6
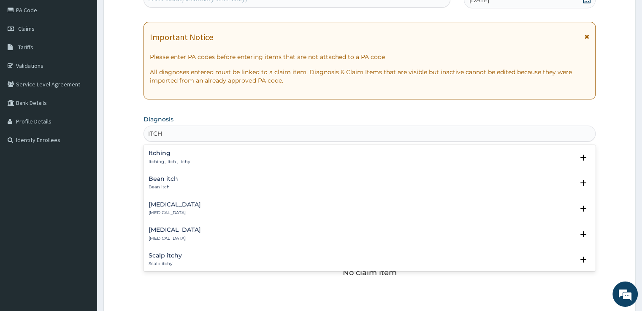
click at [183, 155] on h4 "Itching" at bounding box center [168, 153] width 41 height 6
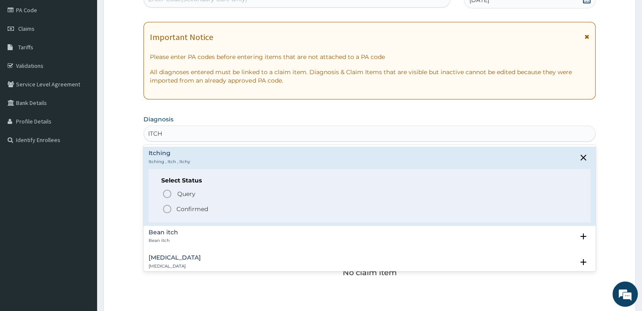
click at [167, 210] on icon "status option filled" at bounding box center [167, 209] width 10 height 10
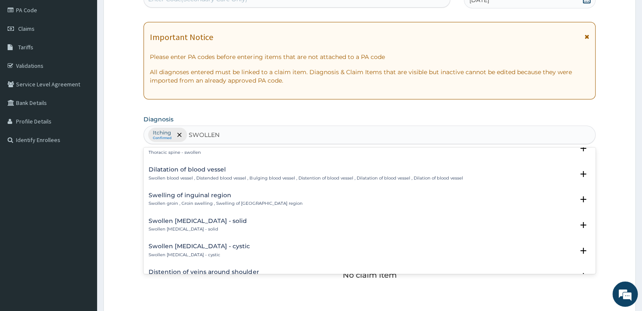
scroll to position [804, 0]
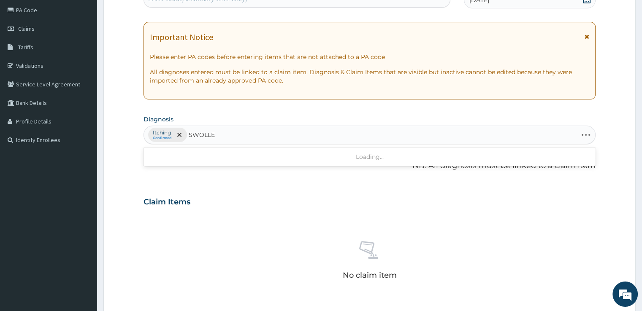
type input "SWOLLEN"
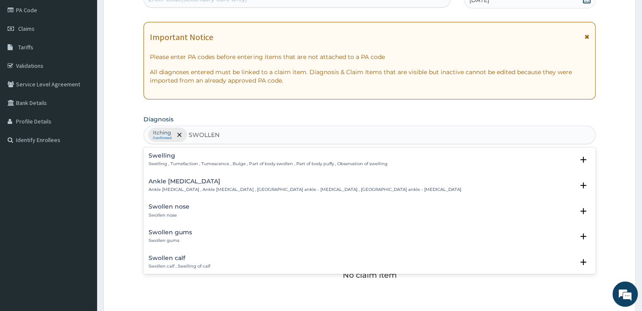
click at [316, 166] on p "Swelling , Tumefaction , Tumescence , Bulge , Part of body swollen , Part of bo…" at bounding box center [267, 164] width 238 height 6
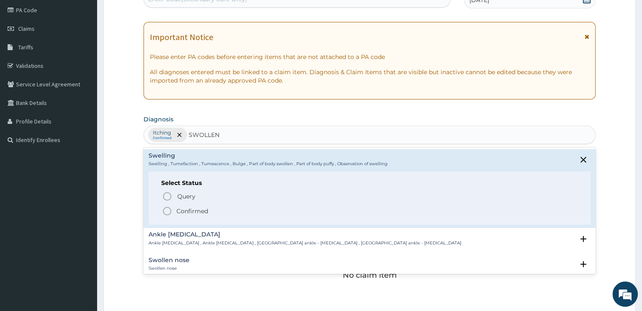
click at [168, 213] on icon "status option filled" at bounding box center [167, 211] width 10 height 10
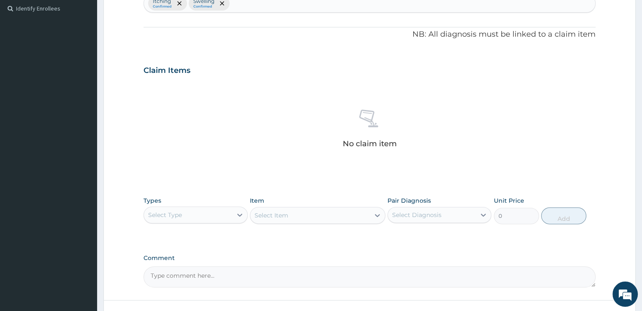
scroll to position [233, 0]
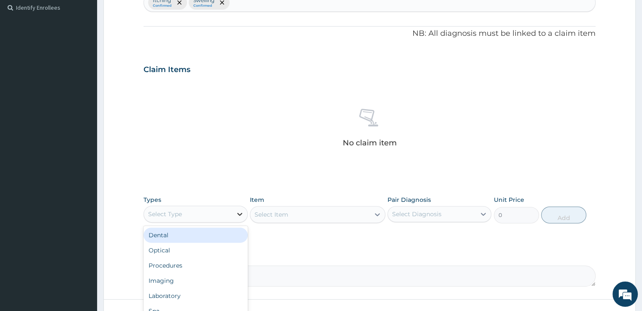
click at [240, 216] on icon at bounding box center [239, 214] width 8 height 8
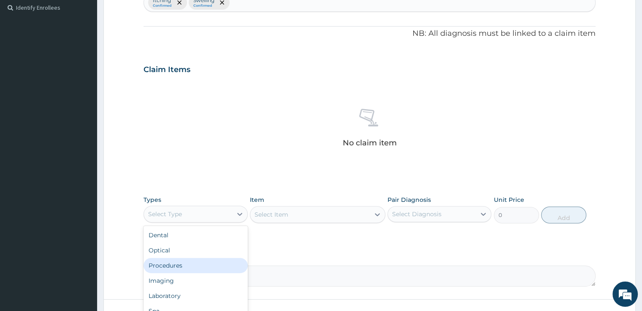
scroll to position [29, 0]
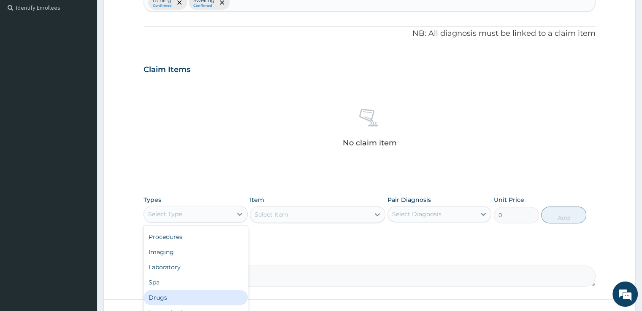
click at [151, 297] on div "Drugs" at bounding box center [195, 297] width 104 height 15
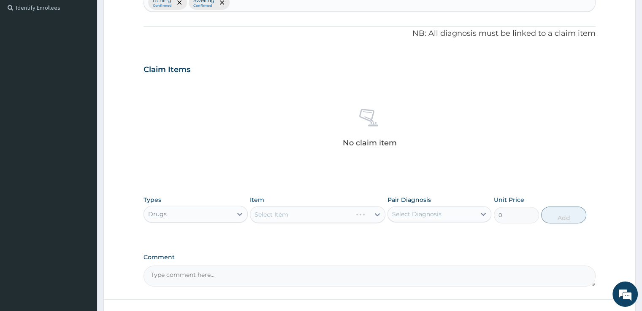
click at [282, 213] on div "Select Item" at bounding box center [317, 214] width 135 height 17
click at [377, 215] on div "Select Item" at bounding box center [317, 214] width 135 height 17
click at [463, 215] on div "Select Diagnosis" at bounding box center [432, 214] width 88 height 13
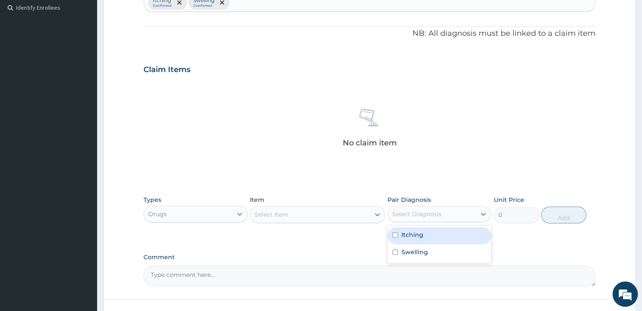
click at [437, 233] on div "Itching" at bounding box center [439, 235] width 104 height 17
checkbox input "true"
click at [376, 214] on icon at bounding box center [377, 214] width 5 height 3
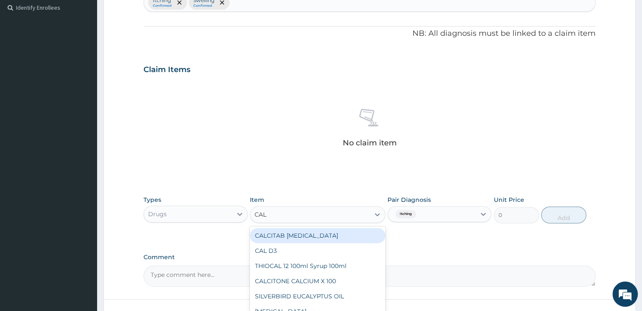
type input "CALA"
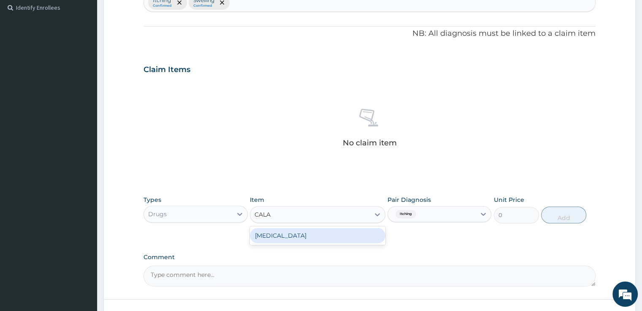
click at [357, 235] on div "[MEDICAL_DATA]" at bounding box center [317, 235] width 135 height 15
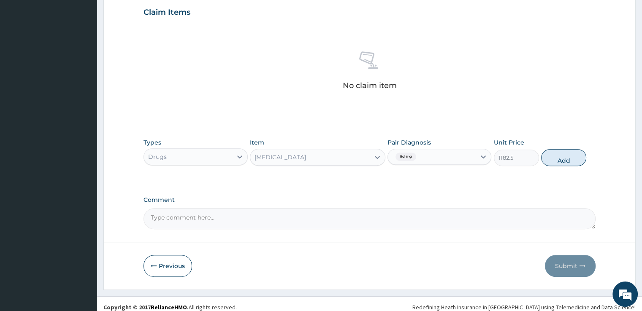
scroll to position [292, 0]
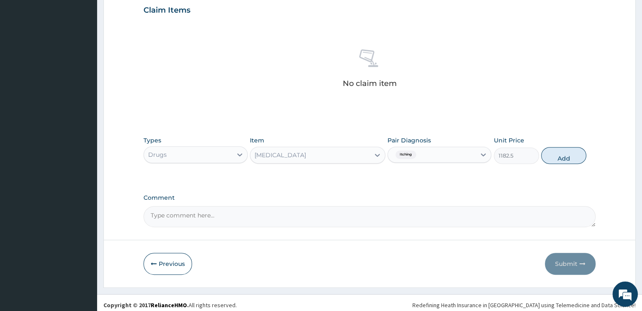
click at [560, 167] on div "Types Drugs Item [MEDICAL_DATA] Pair Diagnosis Itching Unit Price 1182.5 Add" at bounding box center [368, 150] width 451 height 36
click at [560, 162] on button "Add" at bounding box center [563, 155] width 45 height 17
type input "0"
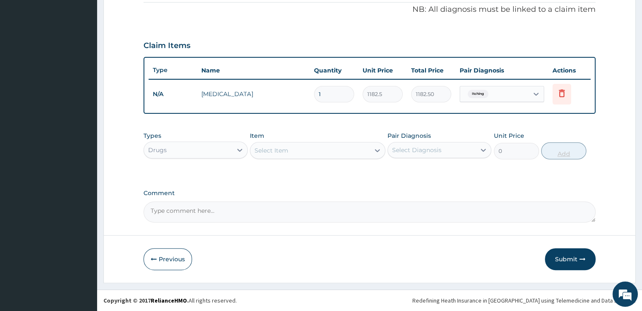
scroll to position [256, 0]
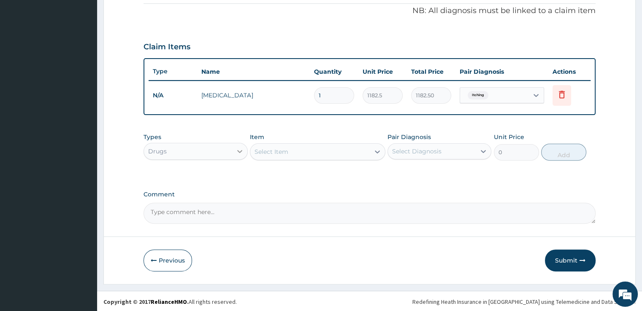
click at [236, 152] on icon at bounding box center [239, 151] width 8 height 8
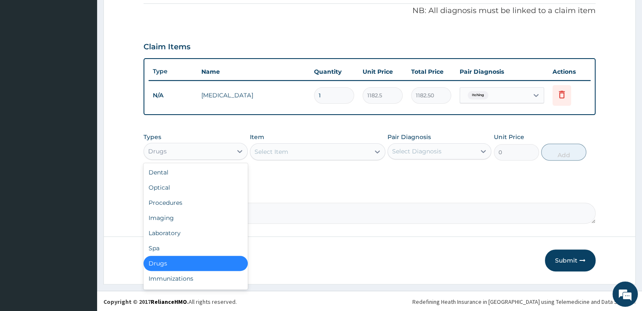
click at [181, 263] on div "Drugs" at bounding box center [195, 263] width 104 height 15
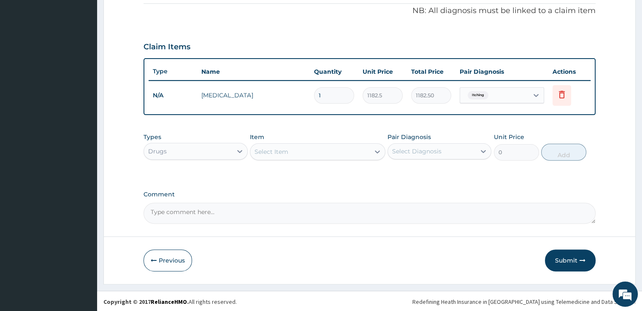
click at [310, 152] on div "Select Item" at bounding box center [309, 151] width 119 height 13
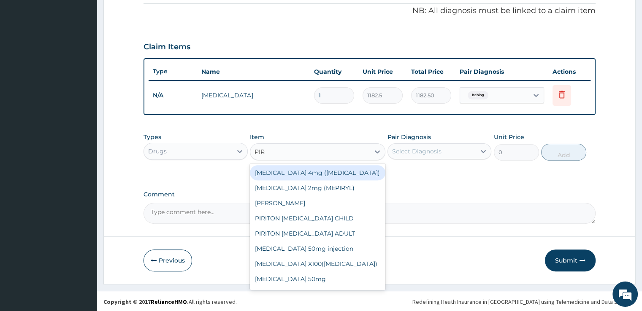
type input "PIRI"
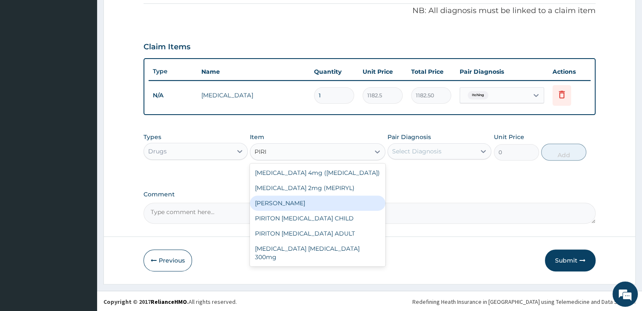
click at [299, 201] on div "[PERSON_NAME]" at bounding box center [317, 203] width 135 height 15
type input "23.65"
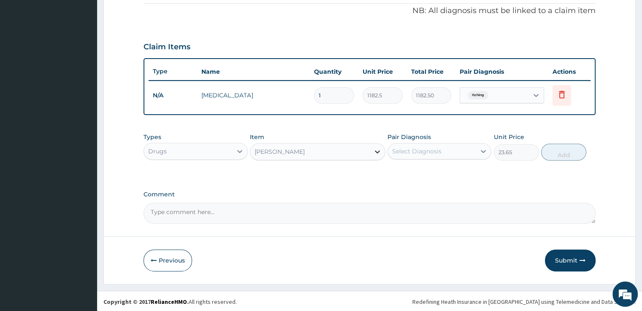
click at [380, 149] on icon at bounding box center [377, 152] width 8 height 8
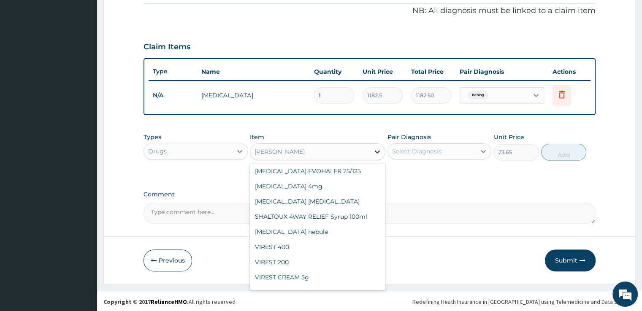
scroll to position [3174, 0]
click at [319, 300] on div "[PERSON_NAME]" at bounding box center [317, 307] width 135 height 15
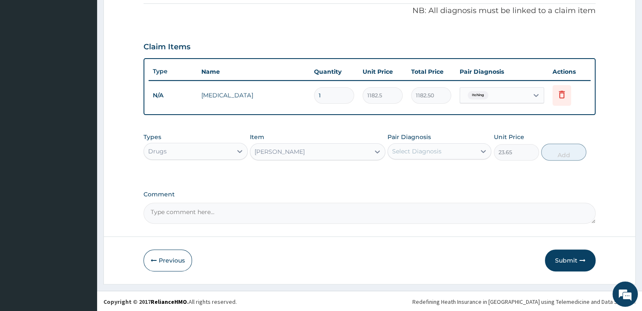
click at [415, 147] on div "Select Diagnosis" at bounding box center [416, 151] width 49 height 8
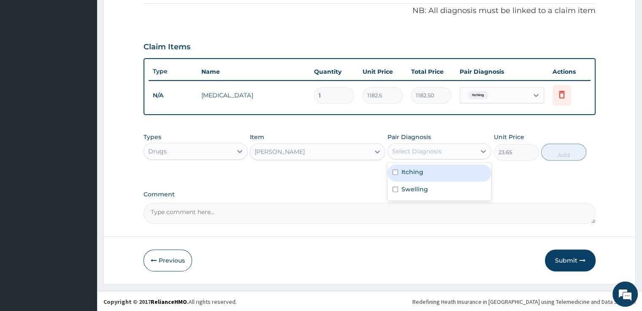
click at [415, 171] on label "Itching" at bounding box center [412, 172] width 22 height 8
checkbox input "true"
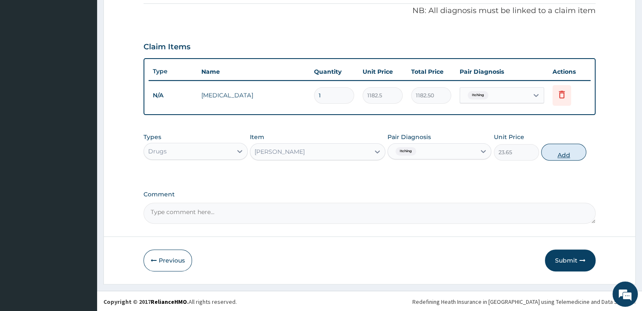
click at [564, 152] on button "Add" at bounding box center [563, 152] width 45 height 17
type input "0"
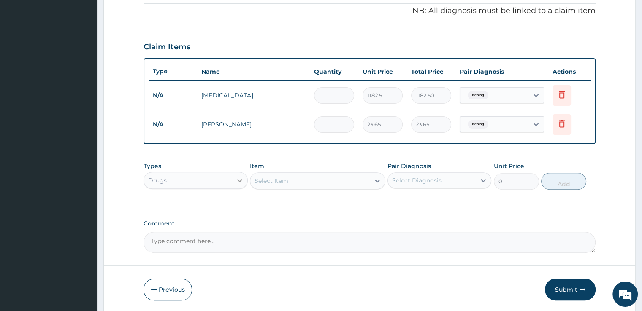
click at [242, 181] on icon at bounding box center [239, 180] width 8 height 8
click at [333, 206] on div "PA Code / Prescription Code Enter Code(Secondary Care Only) Encounter Date [DAT…" at bounding box center [368, 39] width 451 height 428
click at [376, 180] on icon at bounding box center [377, 181] width 5 height 3
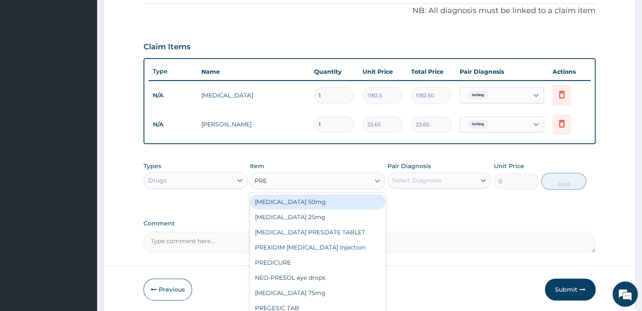
type input "PRED"
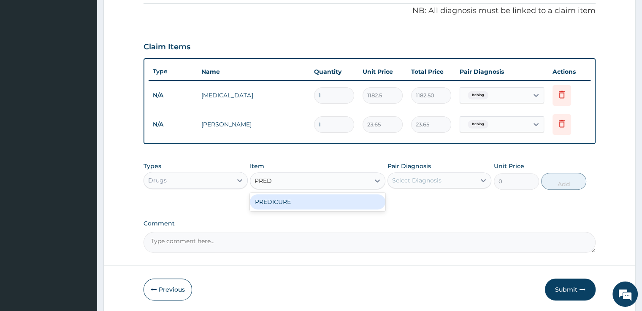
click at [365, 204] on div "PREDICURE" at bounding box center [317, 201] width 135 height 15
type input "53.2125"
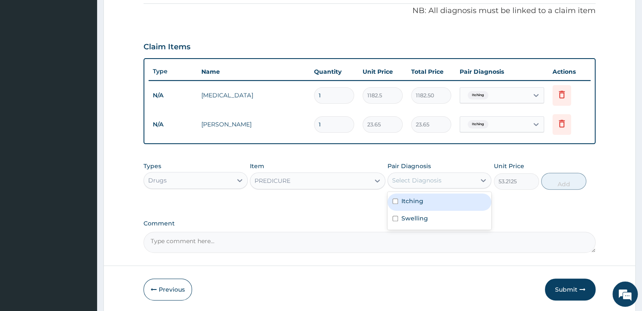
click at [399, 185] on div "Select Diagnosis" at bounding box center [432, 180] width 88 height 13
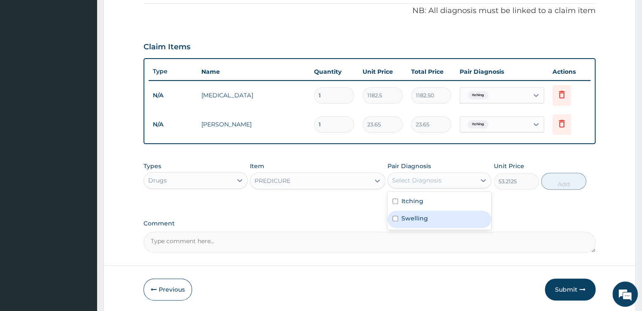
click at [418, 216] on label "Swelling" at bounding box center [414, 218] width 27 height 8
checkbox input "true"
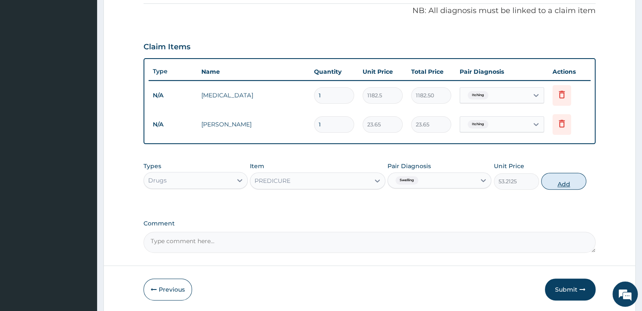
click at [566, 177] on button "Add" at bounding box center [563, 181] width 45 height 17
type input "0"
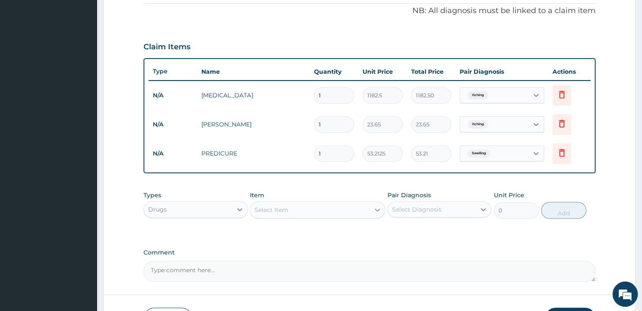
click at [378, 210] on icon at bounding box center [377, 210] width 8 height 8
click at [436, 238] on div "PA Code / Prescription Code Enter Code(Secondary Care Only) Encounter Date [DAT…" at bounding box center [368, 53] width 451 height 457
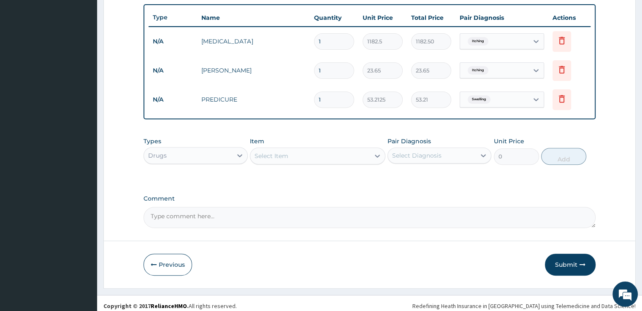
scroll to position [314, 0]
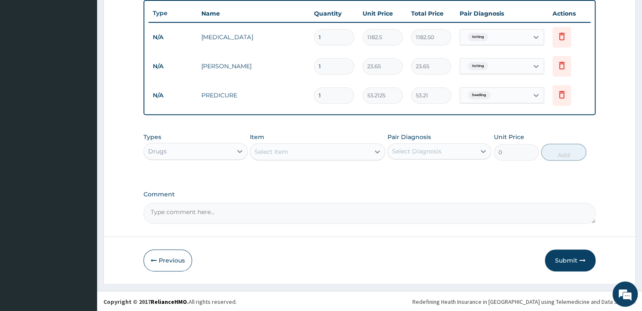
click at [368, 210] on textarea "Comment" at bounding box center [368, 213] width 451 height 21
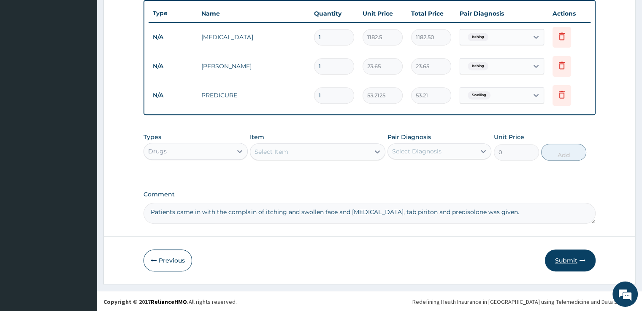
type textarea "Patients came in with the complain of itching and swollen face and [MEDICAL_DAT…"
click at [577, 264] on button "Submit" at bounding box center [570, 261] width 51 height 22
